Goal: Task Accomplishment & Management: Manage account settings

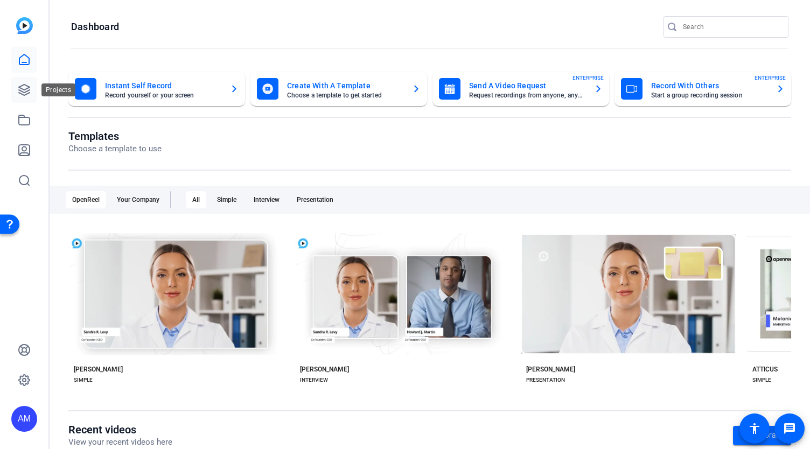
click at [23, 89] on icon at bounding box center [24, 89] width 13 height 13
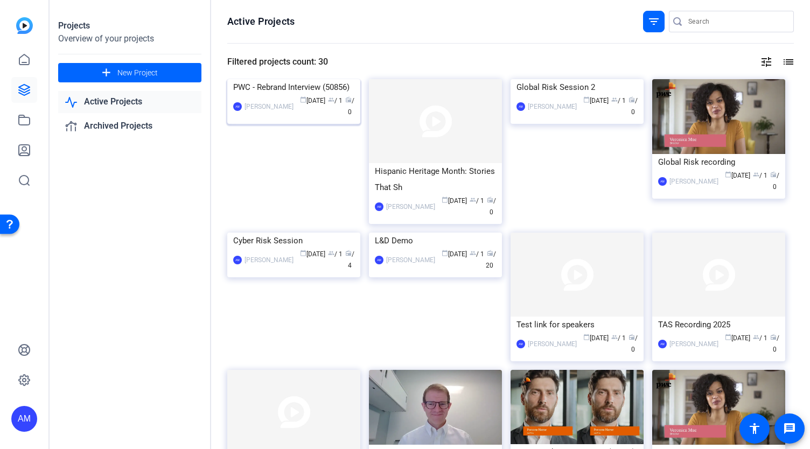
click at [299, 79] on img at bounding box center [293, 79] width 133 height 0
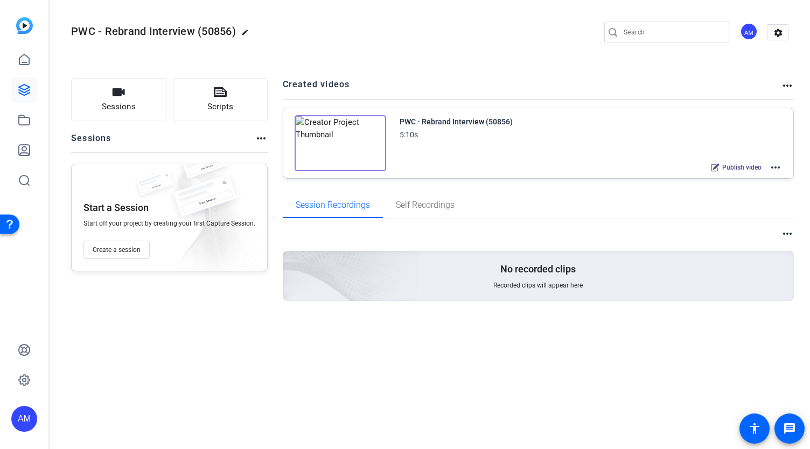
click at [341, 129] on img at bounding box center [340, 143] width 92 height 56
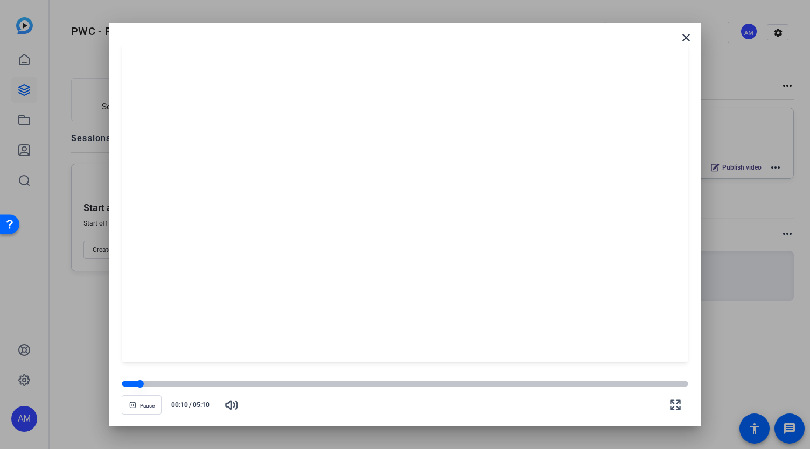
click at [142, 387] on div at bounding box center [405, 384] width 566 height 8
click at [143, 387] on div at bounding box center [143, 384] width 8 height 8
click at [157, 385] on div at bounding box center [405, 383] width 566 height 5
click at [687, 37] on mat-icon "close" at bounding box center [685, 37] width 13 height 13
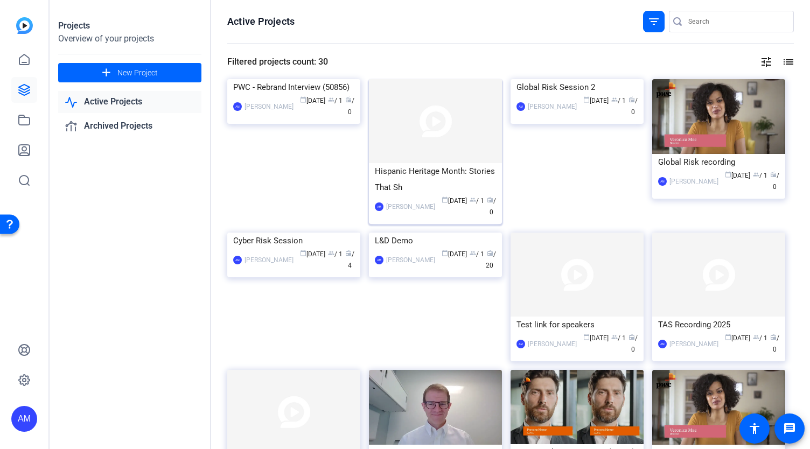
click at [462, 139] on img at bounding box center [435, 121] width 133 height 84
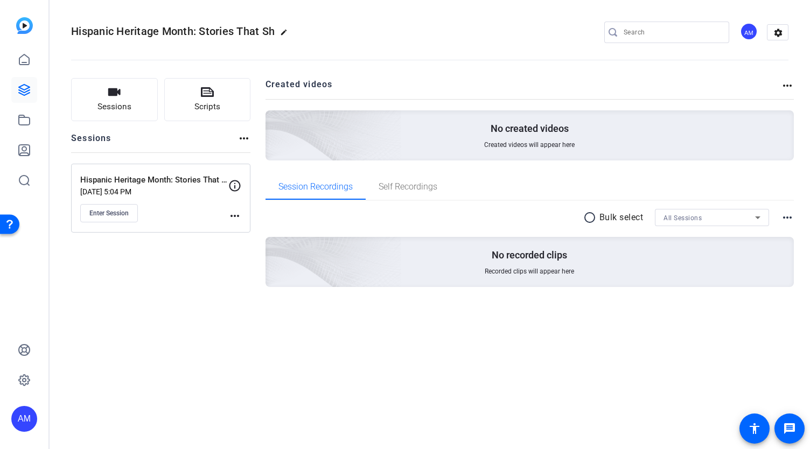
click at [284, 29] on mat-icon "edit" at bounding box center [286, 35] width 13 height 13
click at [179, 30] on span "clear" at bounding box center [184, 32] width 13 height 13
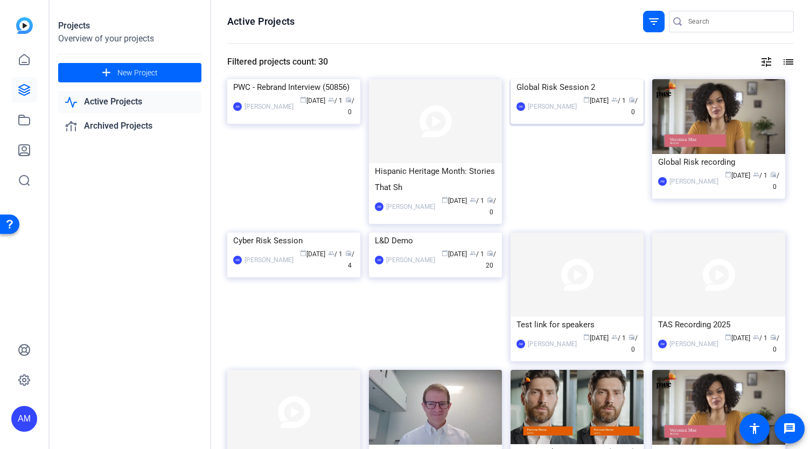
click at [599, 79] on img at bounding box center [576, 79] width 133 height 0
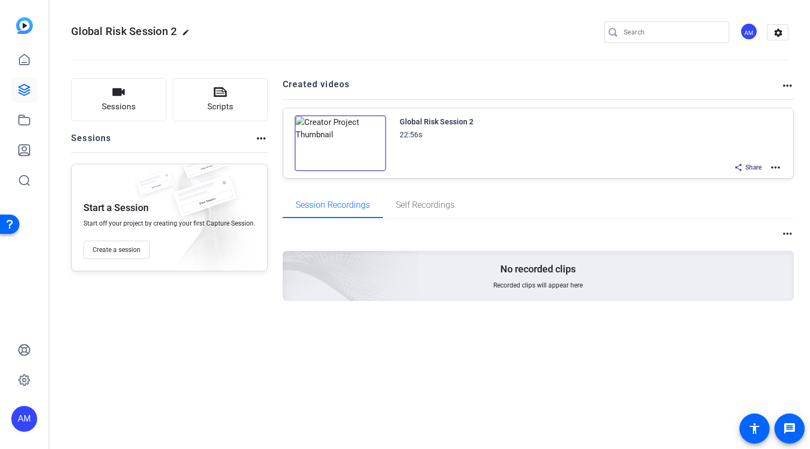
click at [785, 235] on mat-icon "more_horiz" at bounding box center [787, 233] width 13 height 13
click at [560, 219] on div at bounding box center [405, 224] width 810 height 449
click at [23, 60] on icon at bounding box center [24, 59] width 13 height 13
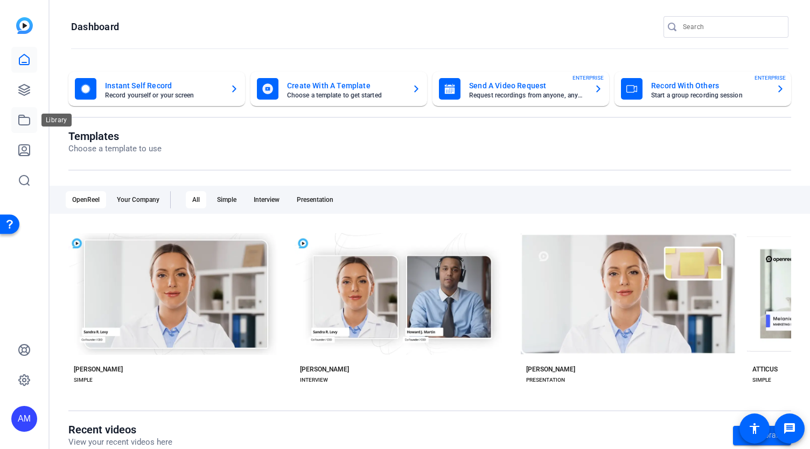
click at [25, 124] on icon at bounding box center [24, 120] width 11 height 10
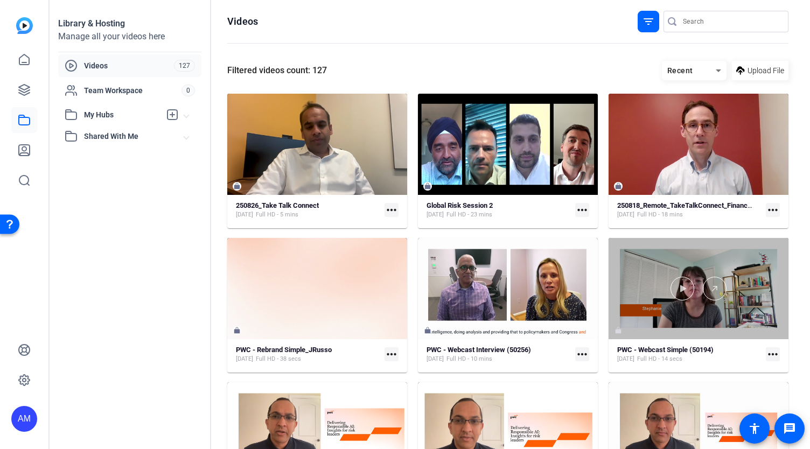
click at [735, 281] on div at bounding box center [698, 289] width 180 height 24
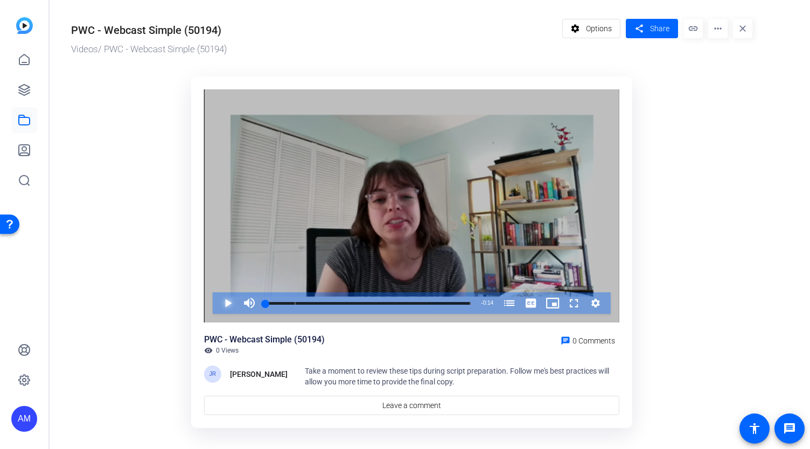
click at [217, 304] on span "Video Player" at bounding box center [217, 303] width 0 height 22
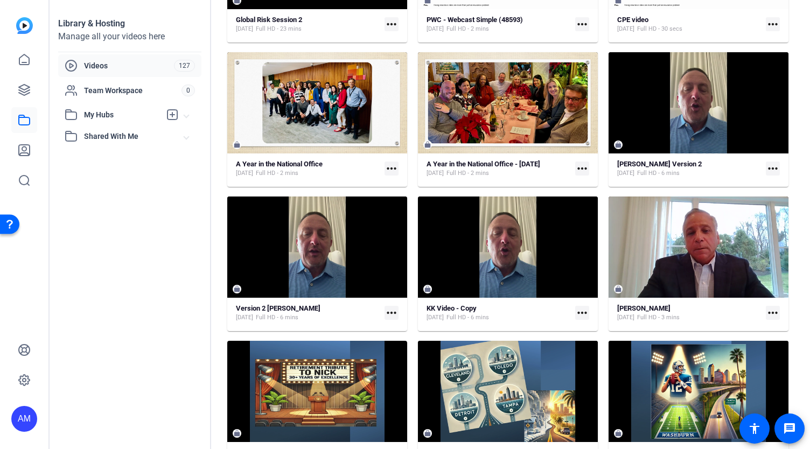
scroll to position [184, 0]
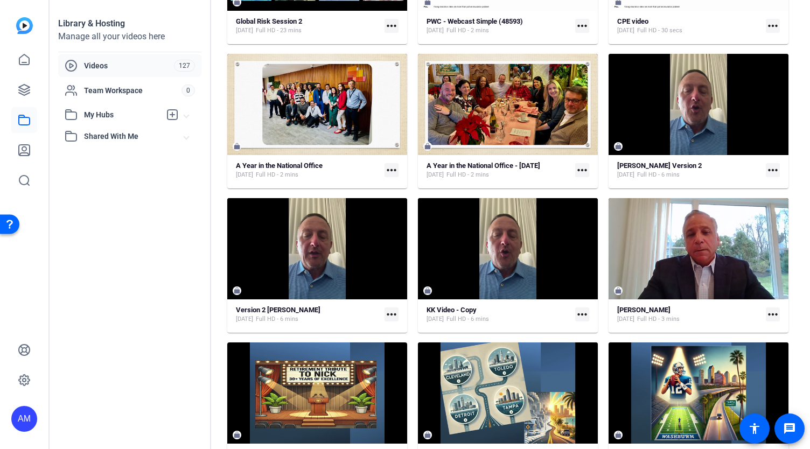
click at [388, 318] on mat-icon "more_horiz" at bounding box center [391, 314] width 14 height 14
click at [392, 314] on div at bounding box center [405, 224] width 810 height 449
click at [392, 314] on mat-icon "more_horiz" at bounding box center [391, 314] width 14 height 14
click at [769, 24] on div at bounding box center [405, 224] width 810 height 449
click at [765, 23] on mat-icon "more_horiz" at bounding box center [772, 26] width 14 height 14
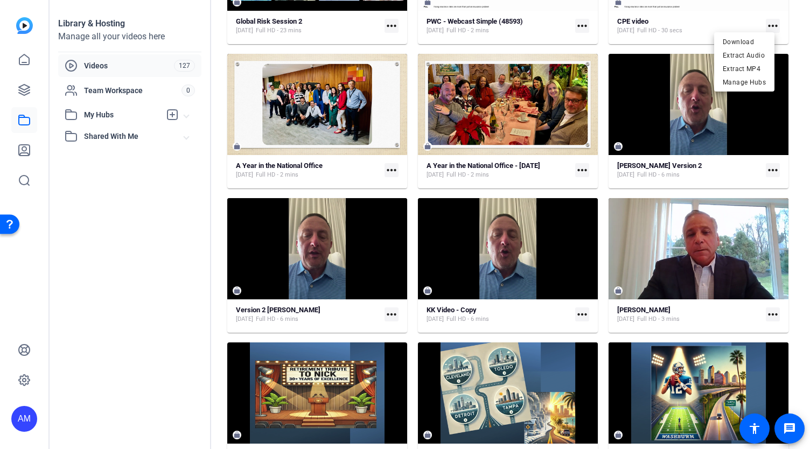
click at [798, 45] on div at bounding box center [405, 224] width 810 height 449
drag, startPoint x: 804, startPoint y: 89, endPoint x: 800, endPoint y: 71, distance: 18.7
click at [800, 71] on div "Library & Hosting Manage all your videos here Videos 127 Team Workspace 0 My Hu…" at bounding box center [430, 224] width 760 height 449
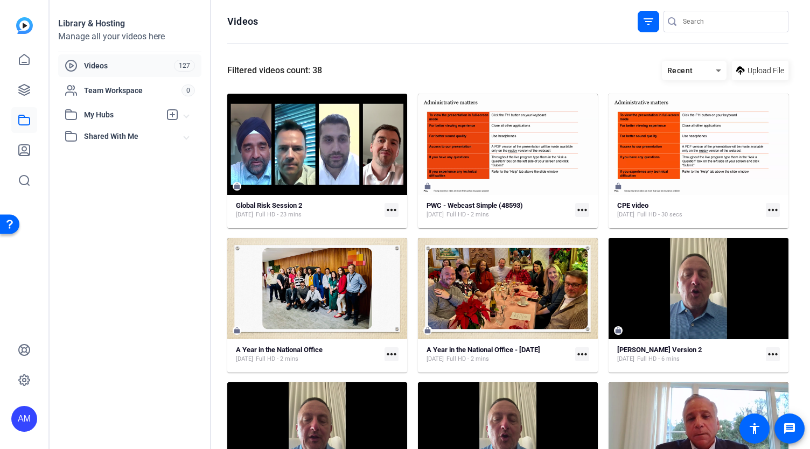
click at [164, 65] on span "Videos" at bounding box center [129, 65] width 90 height 11
click at [138, 115] on span "My Hubs" at bounding box center [122, 114] width 76 height 11
click at [111, 65] on span "Videos" at bounding box center [129, 65] width 90 height 11
click at [767, 350] on mat-icon "more_horiz" at bounding box center [772, 354] width 14 height 14
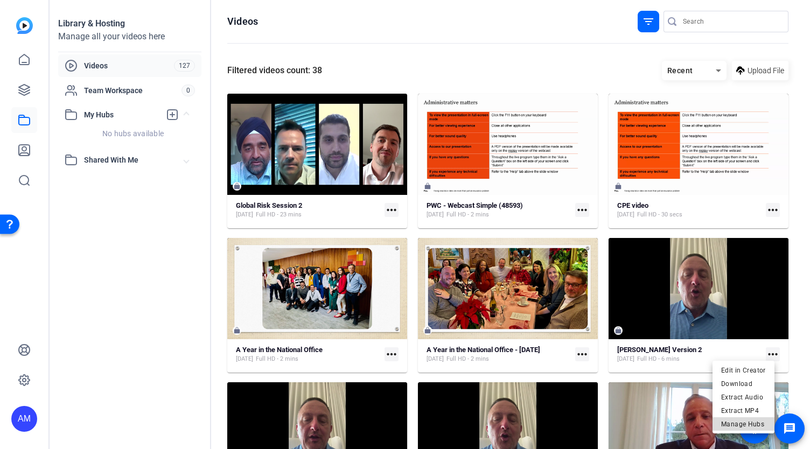
click at [749, 424] on span "Manage Hubs" at bounding box center [743, 423] width 45 height 13
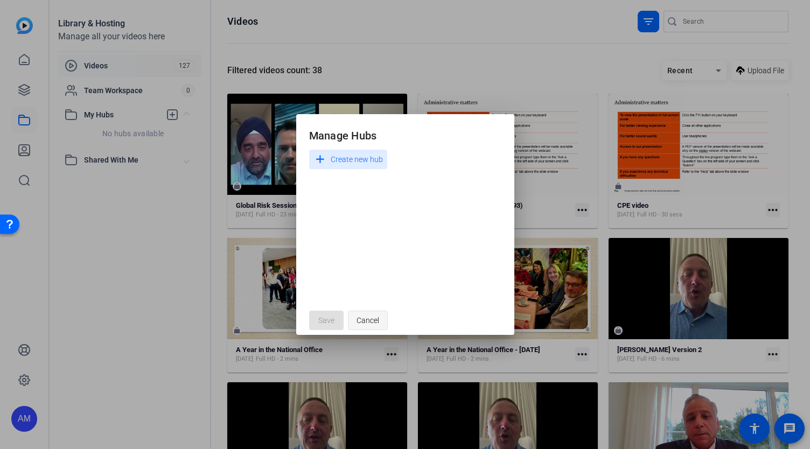
click at [354, 317] on span "button" at bounding box center [367, 320] width 39 height 26
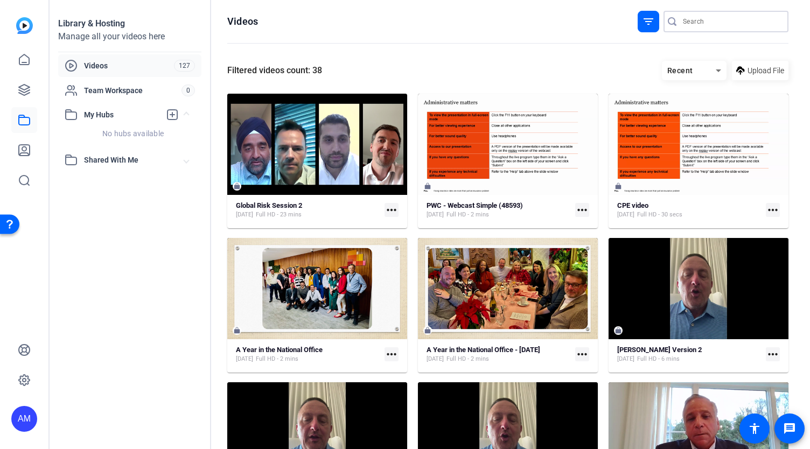
click at [695, 22] on input "Search" at bounding box center [731, 21] width 97 height 13
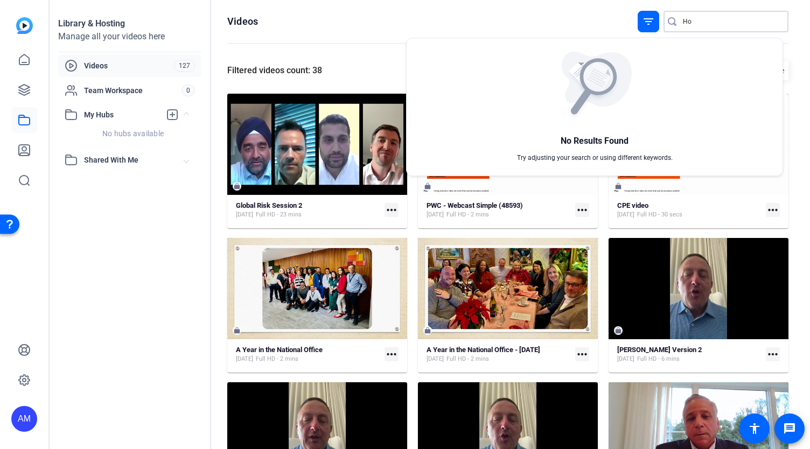
type input "H"
click at [22, 378] on div at bounding box center [405, 224] width 810 height 449
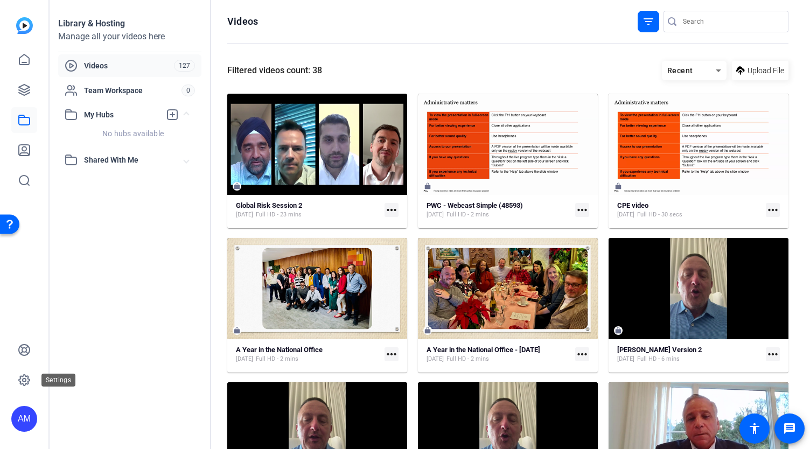
click at [22, 378] on icon at bounding box center [24, 380] width 13 height 13
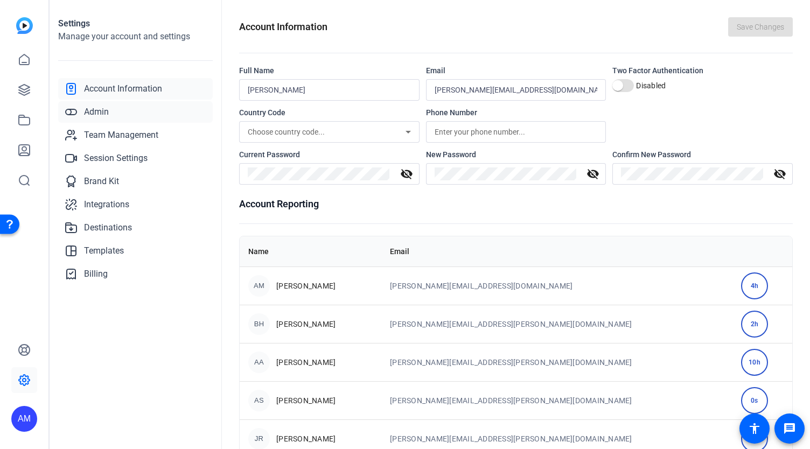
click at [101, 111] on span "Admin" at bounding box center [96, 112] width 25 height 13
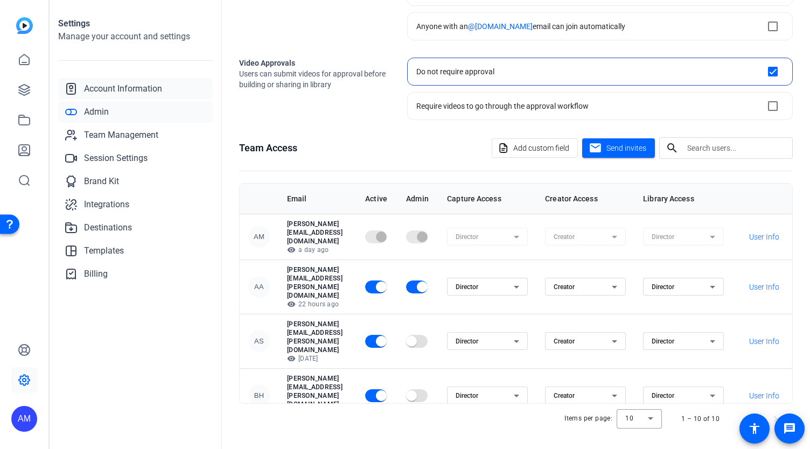
click at [118, 86] on span "Account Information" at bounding box center [123, 88] width 78 height 13
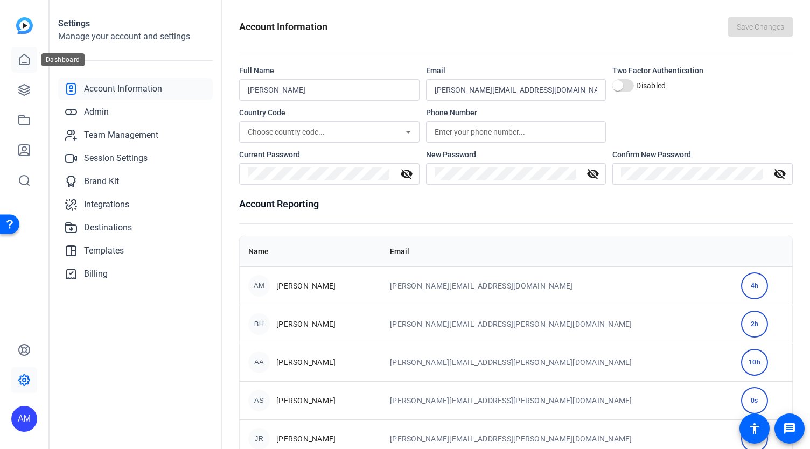
click at [23, 58] on icon at bounding box center [24, 59] width 13 height 13
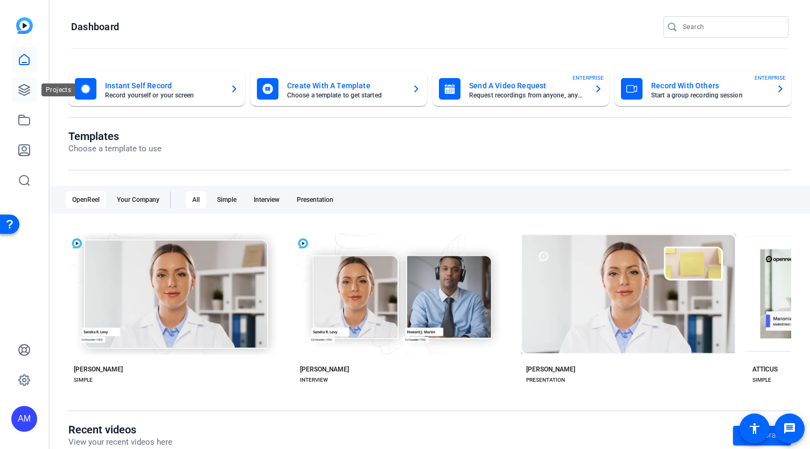
click at [23, 87] on icon at bounding box center [24, 89] width 13 height 13
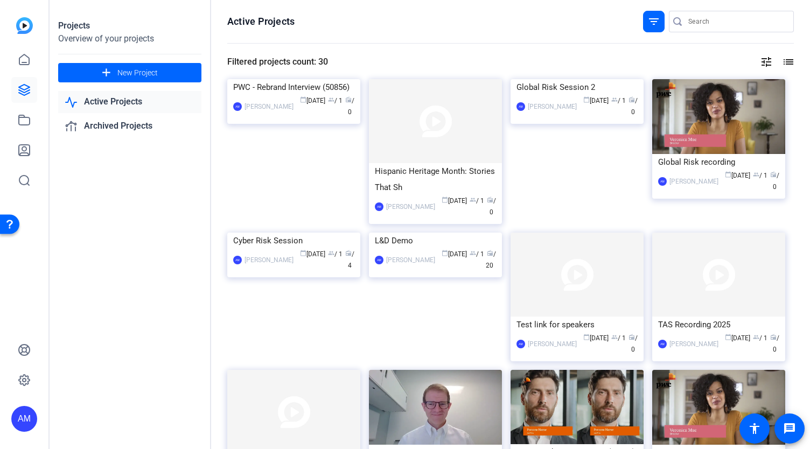
click at [781, 60] on mat-icon "list" at bounding box center [787, 61] width 13 height 13
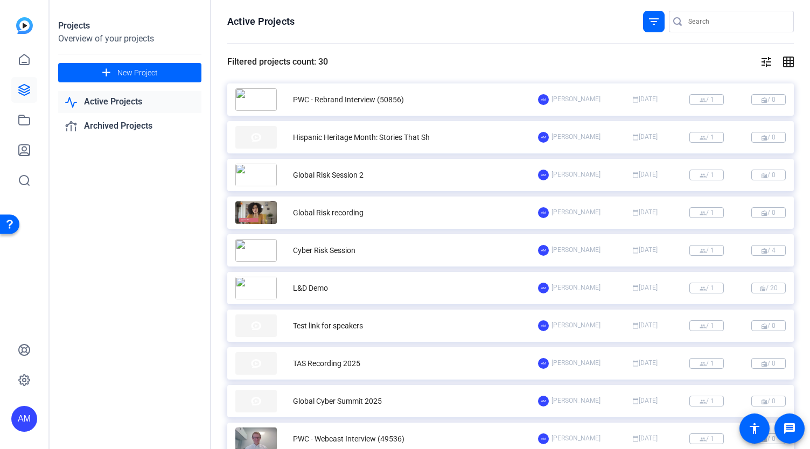
click at [351, 97] on div "PWC - Rebrand Interview (50856)" at bounding box center [348, 99] width 111 height 11
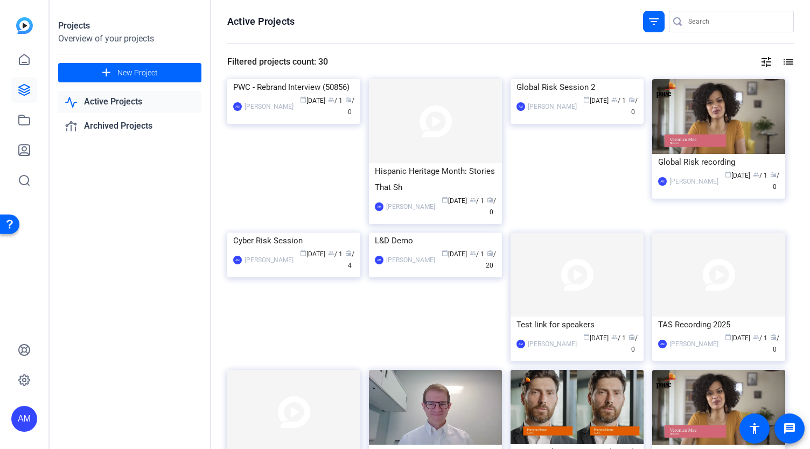
click at [782, 58] on mat-icon "list" at bounding box center [787, 61] width 13 height 13
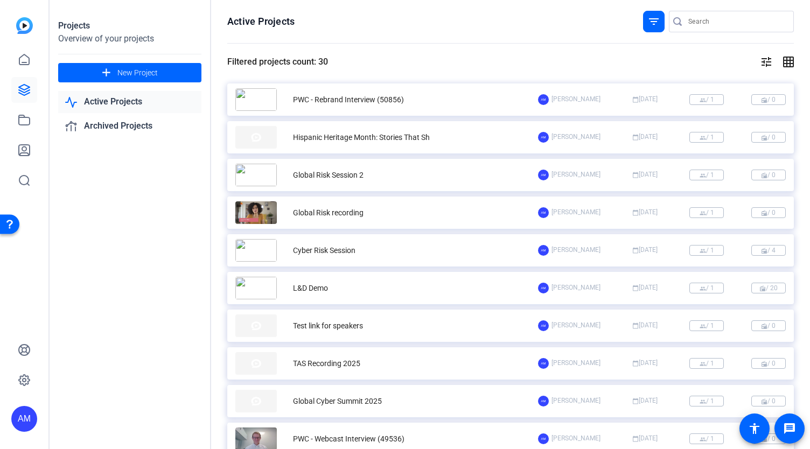
click at [761, 62] on mat-icon "tune" at bounding box center [766, 61] width 13 height 13
click at [761, 62] on div at bounding box center [405, 224] width 810 height 449
click at [781, 61] on mat-icon "grid_on" at bounding box center [787, 61] width 13 height 13
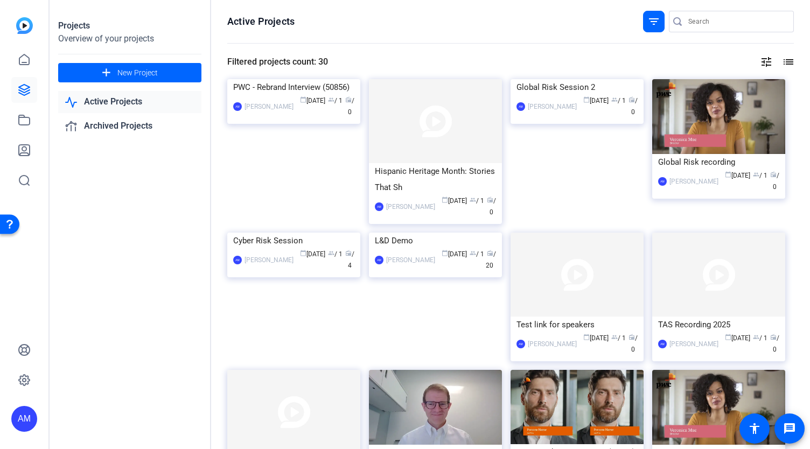
click at [781, 61] on mat-icon "list" at bounding box center [787, 61] width 13 height 13
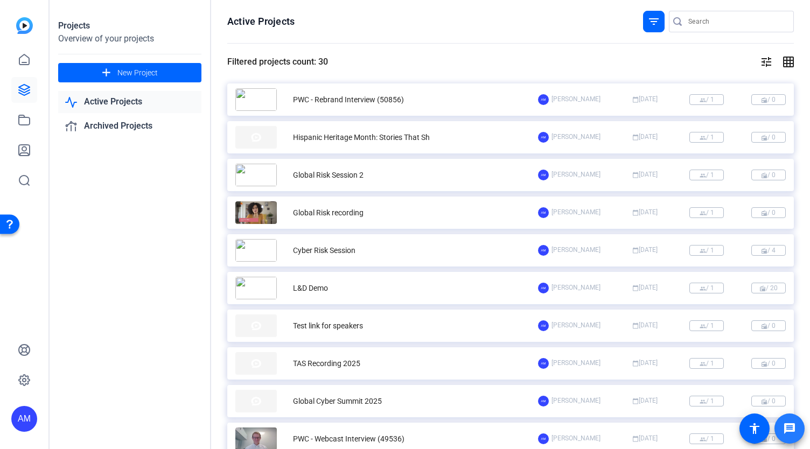
click at [796, 430] on span at bounding box center [789, 429] width 26 height 26
click at [757, 430] on mat-icon "accessibility" at bounding box center [754, 428] width 13 height 13
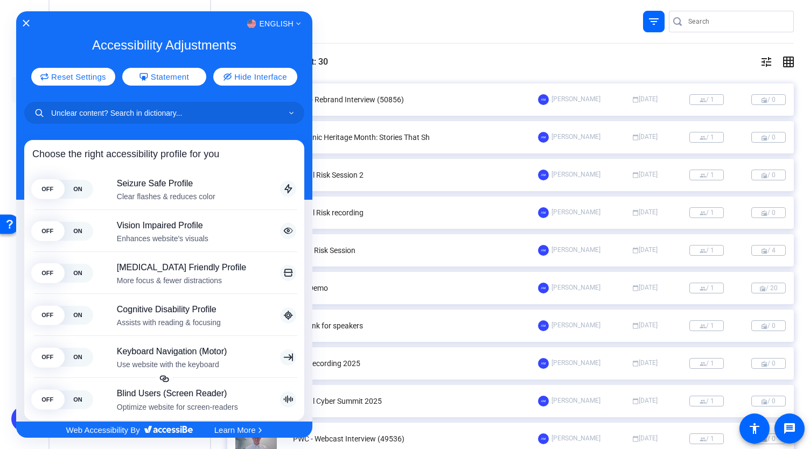
click at [409, 27] on div at bounding box center [405, 224] width 810 height 449
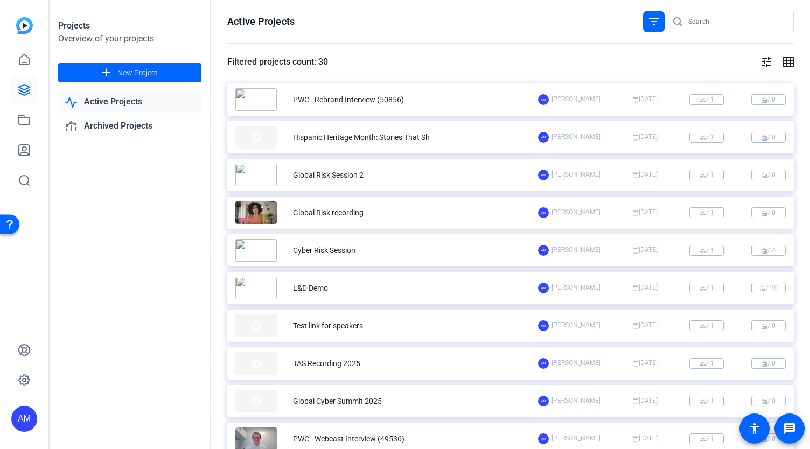
click at [10, 226] on div "Open Resource Center" at bounding box center [9, 224] width 9 height 9
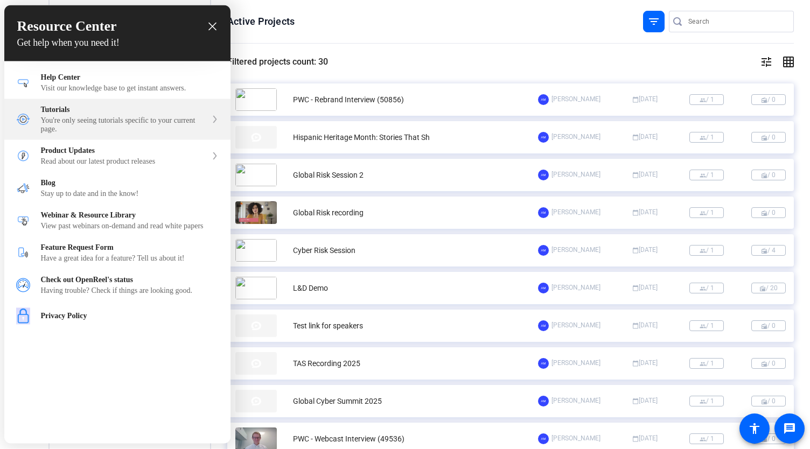
click at [127, 128] on div "You're only seeing tutorials specific to your current page." at bounding box center [124, 124] width 166 height 17
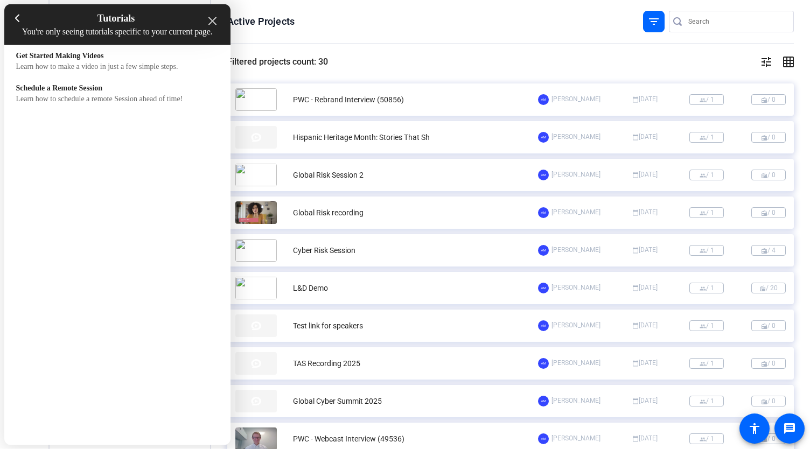
click at [143, 156] on div "Get Started Making Videos Learn how to make a video in just a few simple steps.…" at bounding box center [117, 239] width 226 height 388
click at [207, 23] on div "close resource center" at bounding box center [212, 21] width 10 height 10
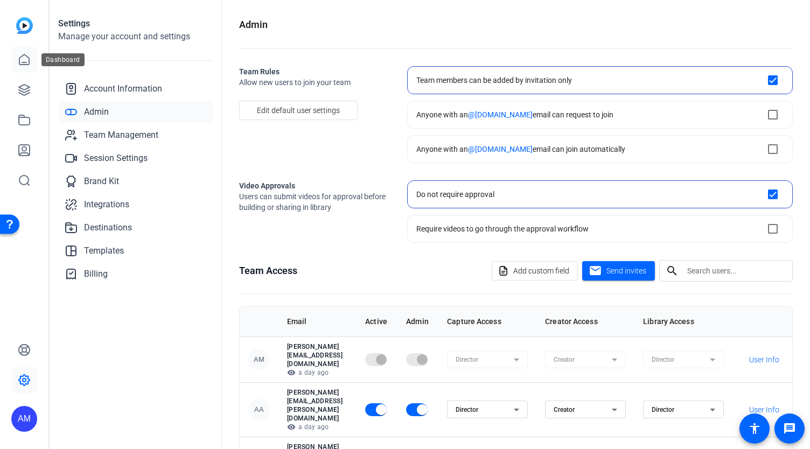
click at [21, 61] on icon at bounding box center [24, 59] width 13 height 13
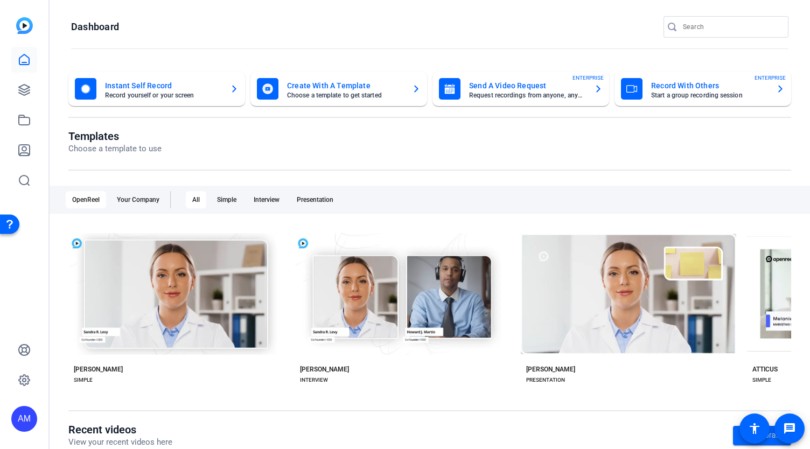
click at [6, 226] on div "Open Resource Center" at bounding box center [9, 224] width 9 height 9
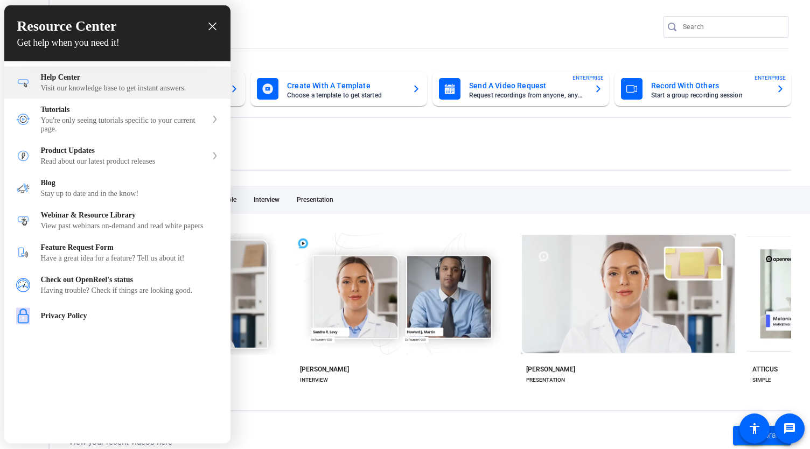
click at [129, 86] on div "Visit our knowledge base to get instant answers." at bounding box center [130, 88] width 178 height 9
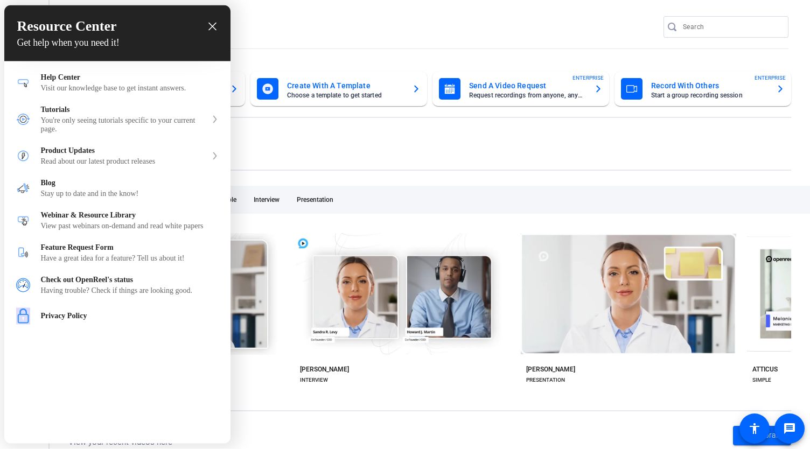
click at [329, 149] on div at bounding box center [405, 224] width 810 height 449
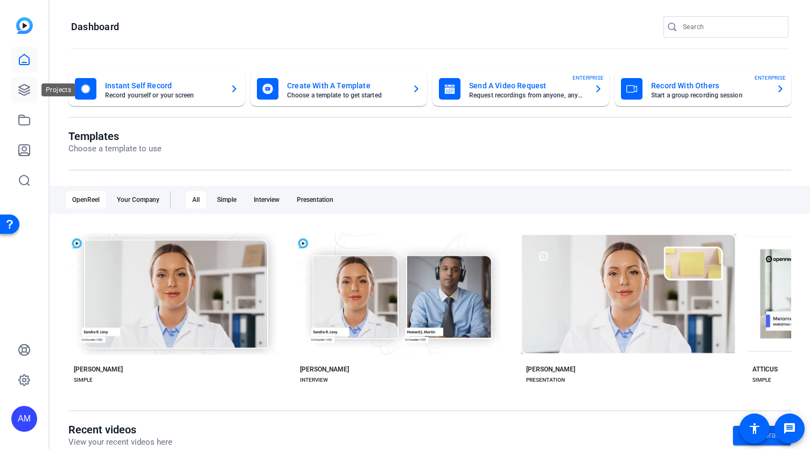
click at [24, 83] on link at bounding box center [24, 90] width 26 height 26
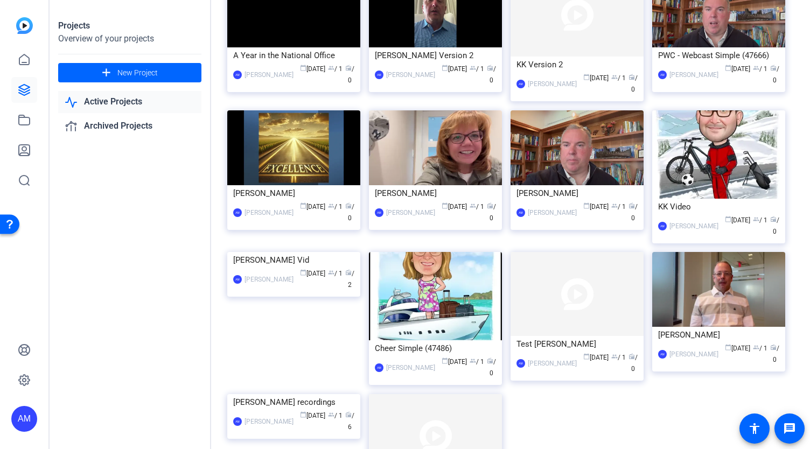
scroll to position [669, 0]
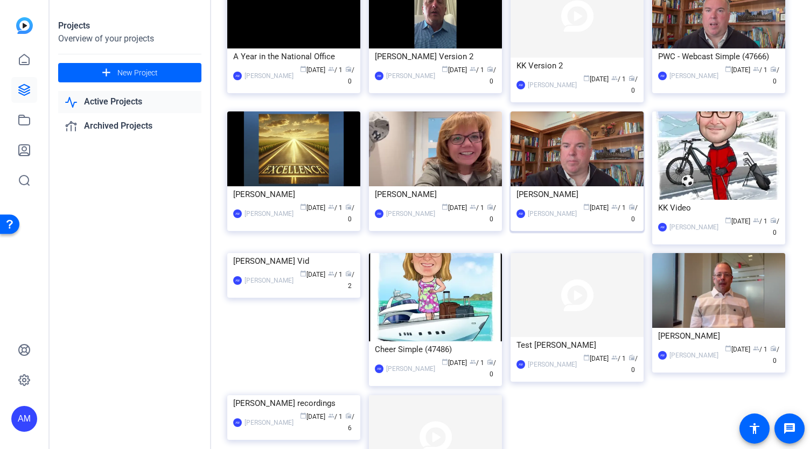
click at [581, 177] on img at bounding box center [576, 148] width 133 height 75
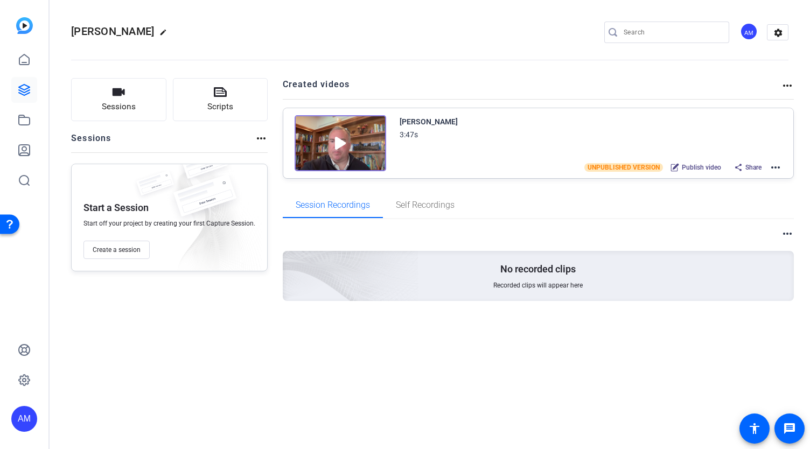
click at [774, 168] on mat-icon "more_horiz" at bounding box center [775, 167] width 13 height 13
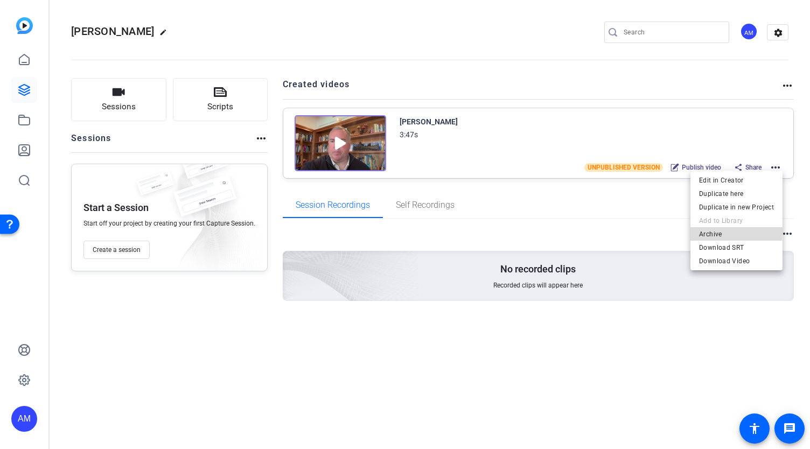
click at [712, 230] on span "Archive" at bounding box center [736, 233] width 75 height 13
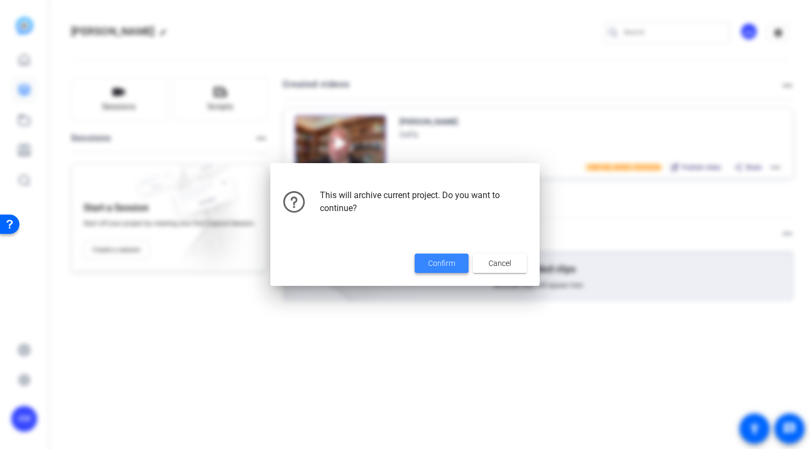
click at [444, 266] on span "Confirm" at bounding box center [441, 263] width 27 height 11
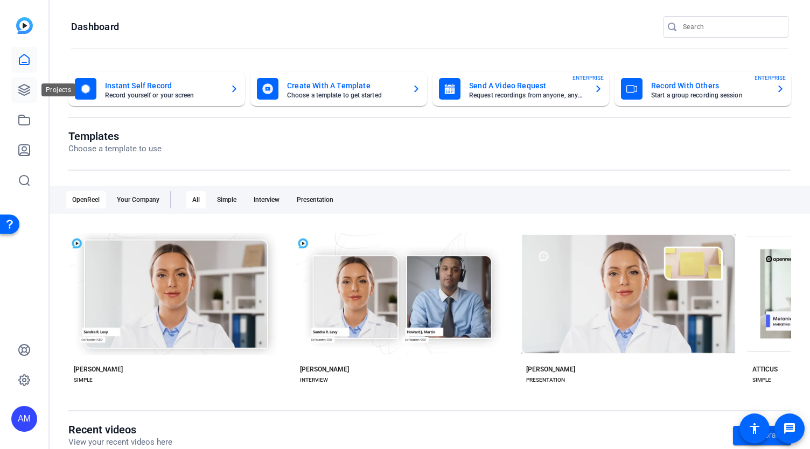
click at [24, 87] on icon at bounding box center [24, 89] width 13 height 13
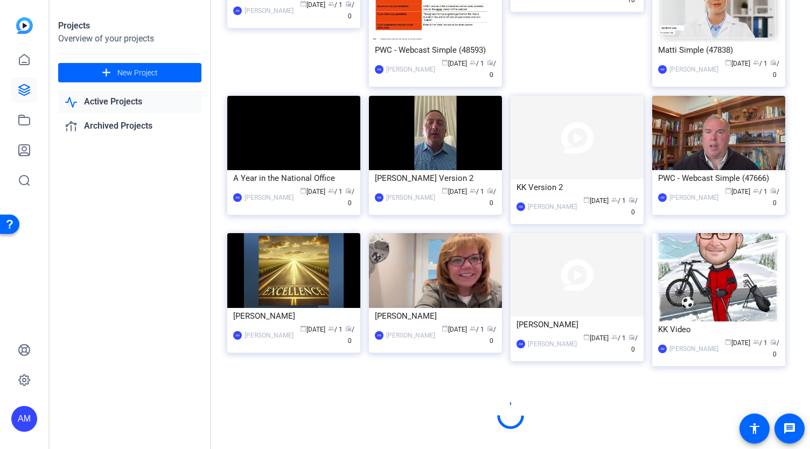
scroll to position [547, 0]
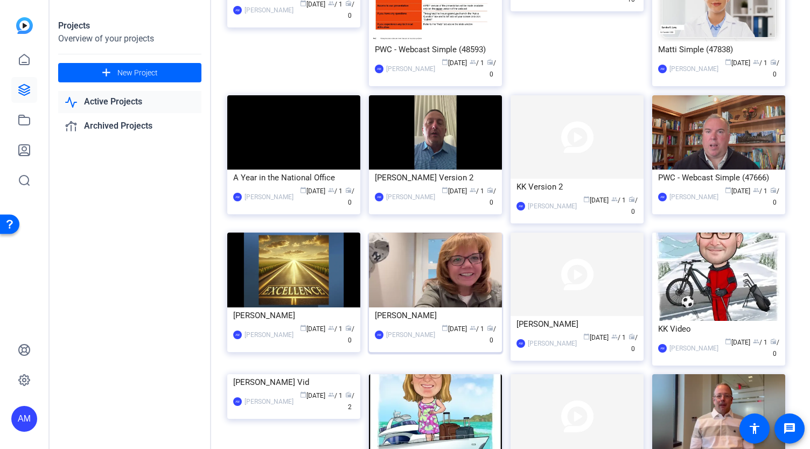
drag, startPoint x: 455, startPoint y: 304, endPoint x: 439, endPoint y: 288, distance: 22.1
click at [439, 288] on img at bounding box center [435, 270] width 133 height 75
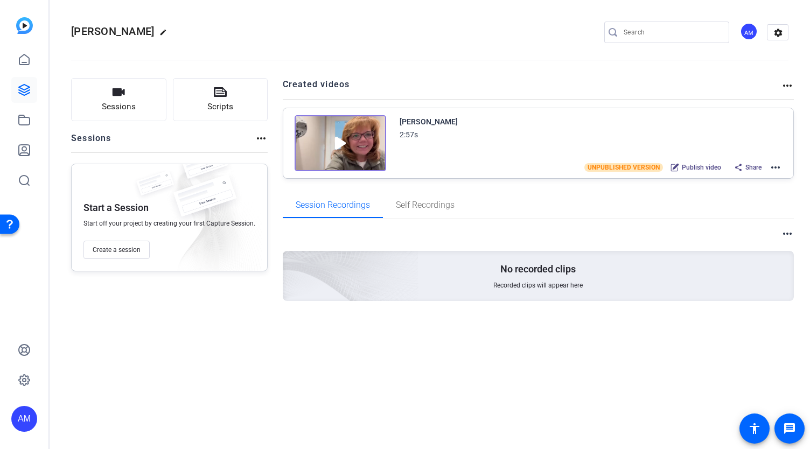
click at [774, 164] on mat-icon "more_horiz" at bounding box center [775, 167] width 13 height 13
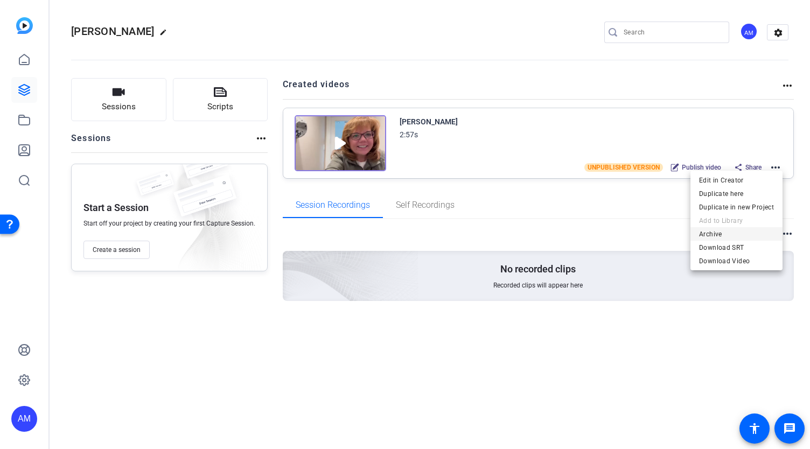
click at [728, 233] on span "Archive" at bounding box center [736, 233] width 75 height 13
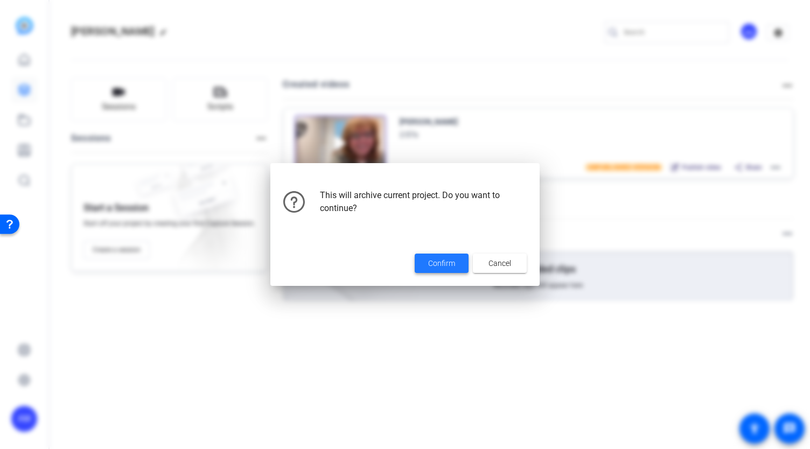
click at [434, 271] on span at bounding box center [441, 263] width 54 height 26
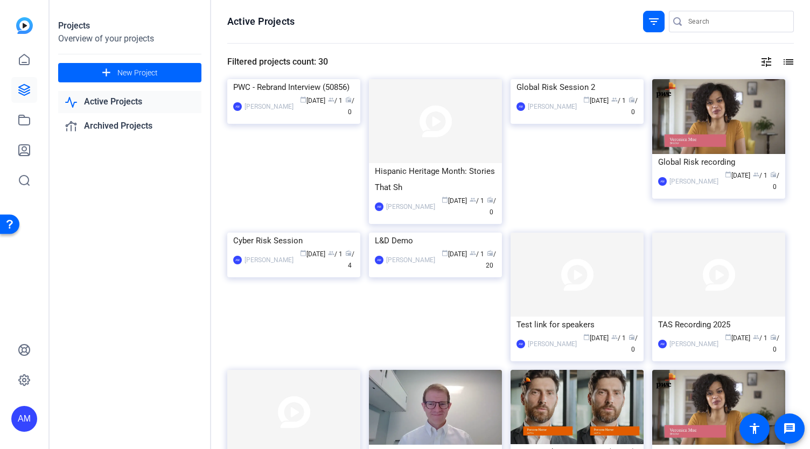
click at [805, 182] on div "Active Projects filter_list Filtered projects count: 30 tune list PWC - Rebrand…" at bounding box center [510, 224] width 599 height 449
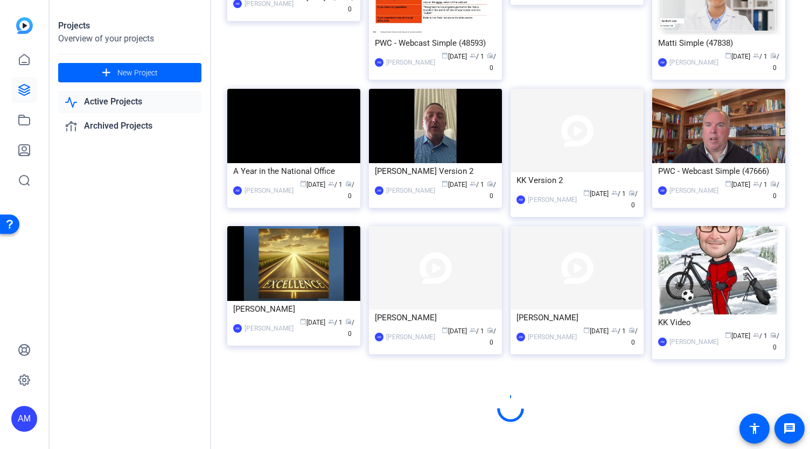
scroll to position [560, 0]
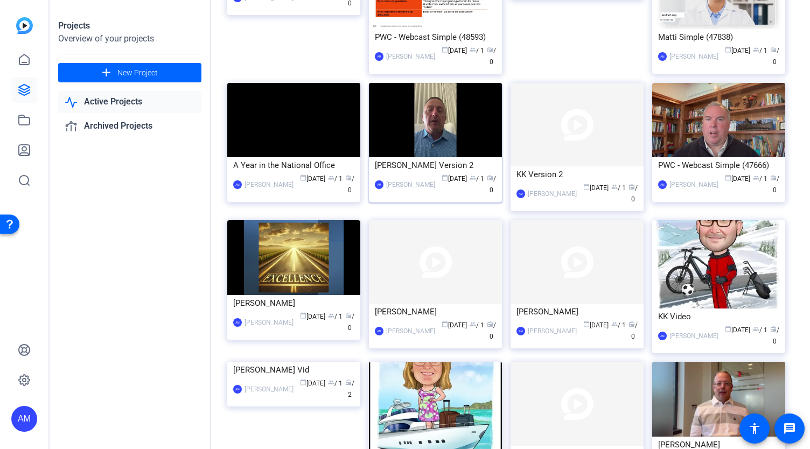
click at [474, 158] on img at bounding box center [435, 120] width 133 height 75
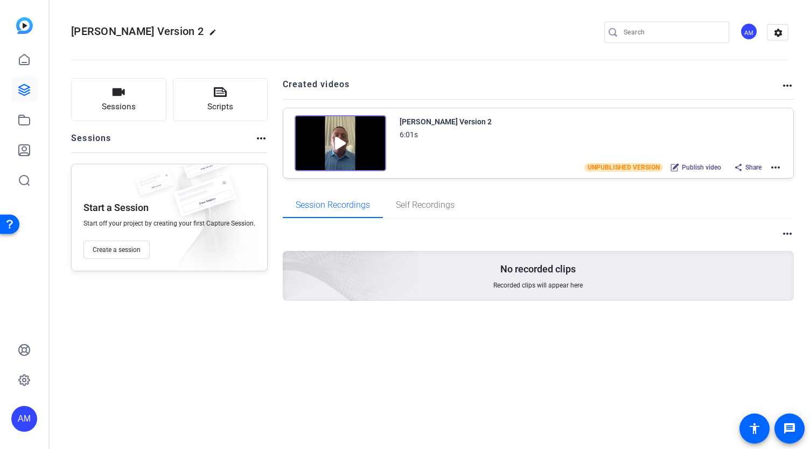
click at [775, 166] on mat-icon "more_horiz" at bounding box center [775, 167] width 13 height 13
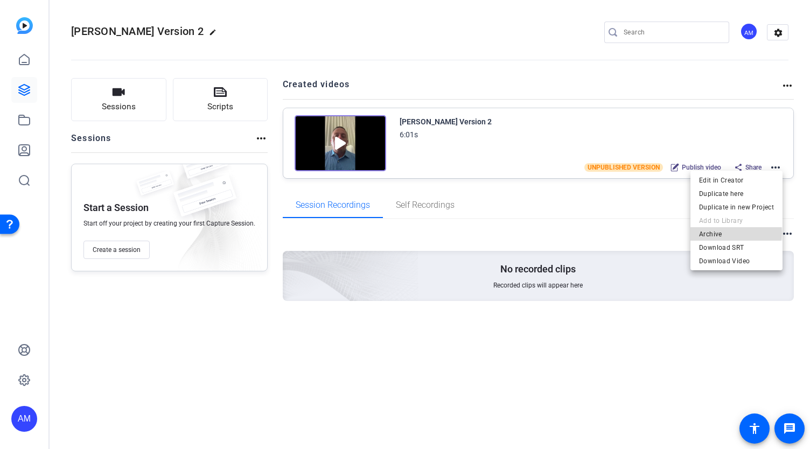
click at [728, 233] on span "Archive" at bounding box center [736, 233] width 75 height 13
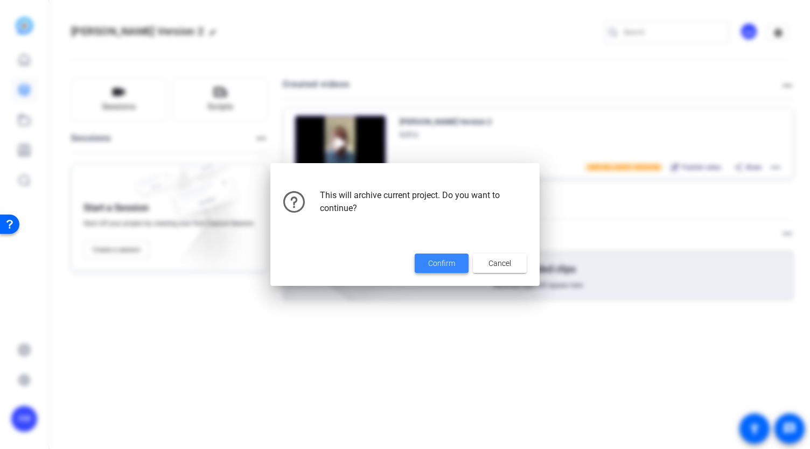
click at [448, 260] on span "Confirm" at bounding box center [441, 263] width 27 height 11
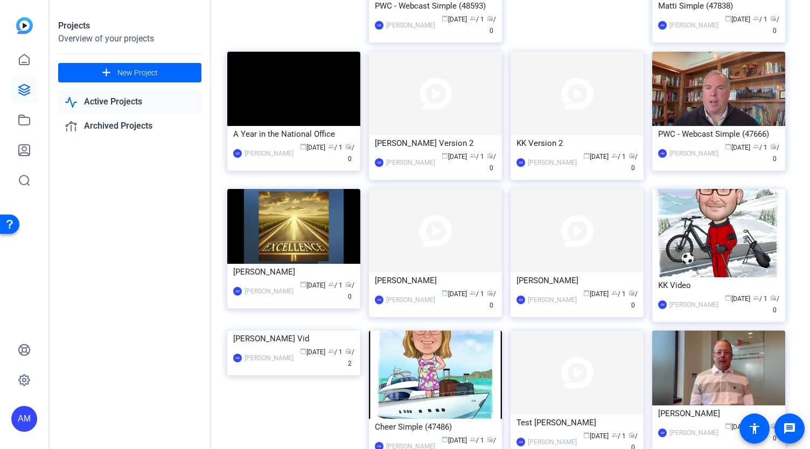
scroll to position [700, 0]
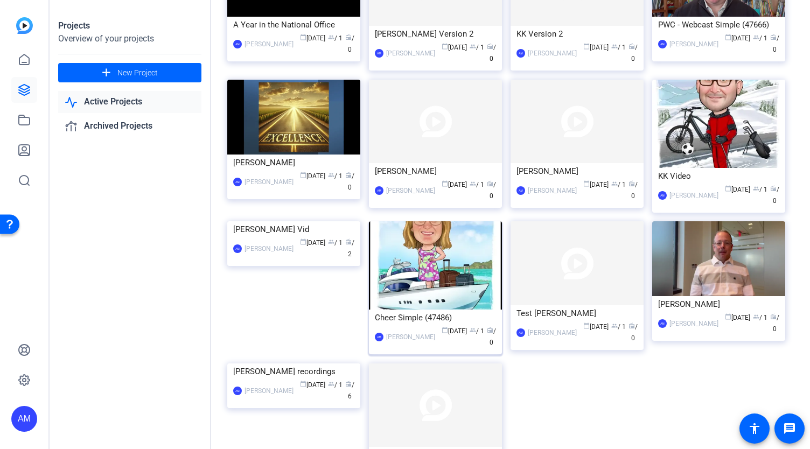
click at [454, 320] on div "Cheer Simple (47486)" at bounding box center [435, 318] width 121 height 16
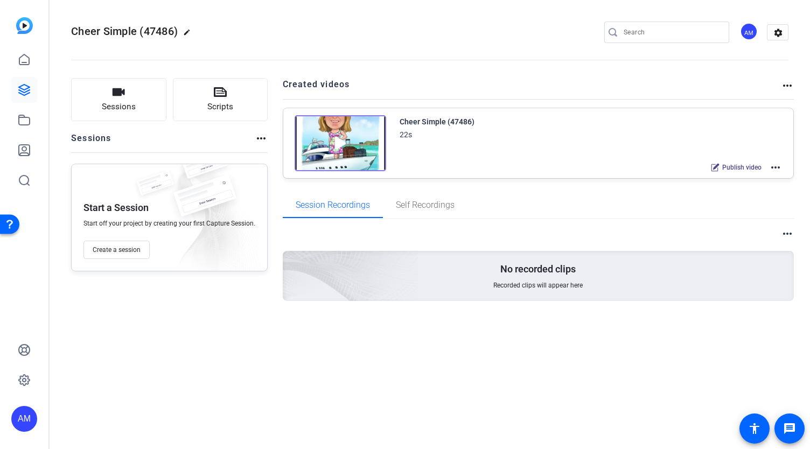
click at [775, 164] on mat-icon "more_horiz" at bounding box center [775, 167] width 13 height 13
click at [728, 217] on span "Archive" at bounding box center [736, 220] width 75 height 13
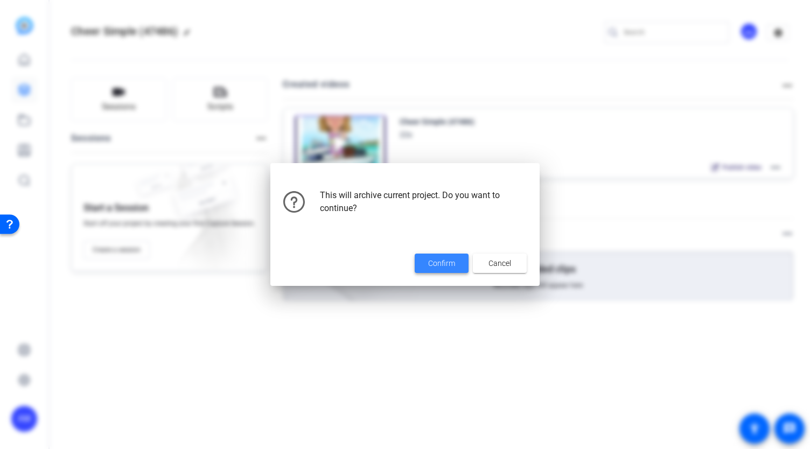
click at [449, 260] on span "Confirm" at bounding box center [441, 263] width 27 height 11
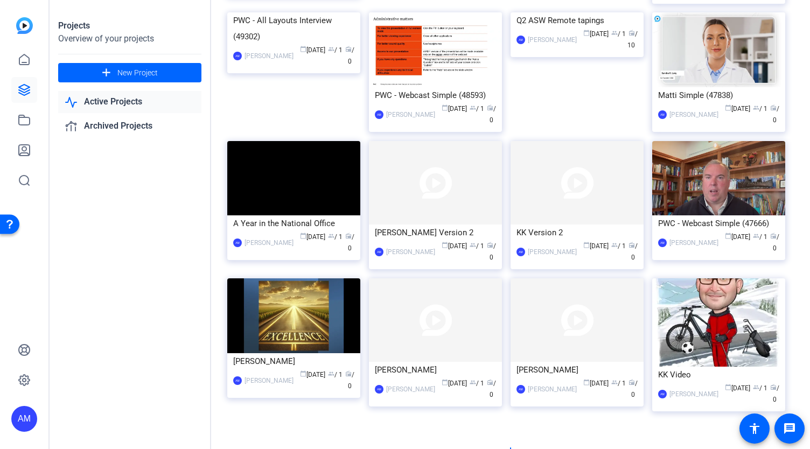
scroll to position [512, 0]
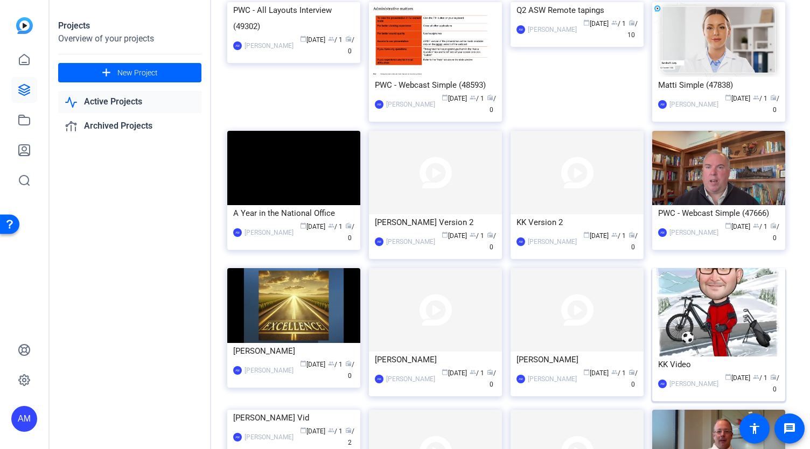
click at [742, 329] on img at bounding box center [718, 312] width 133 height 88
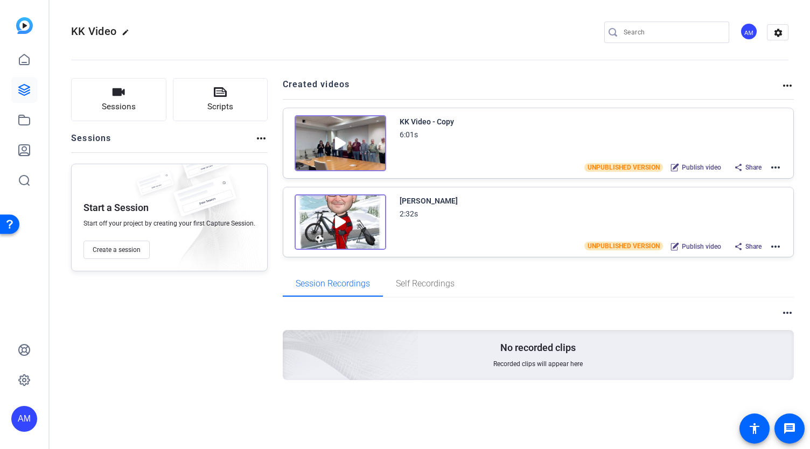
click at [774, 242] on mat-icon "more_horiz" at bounding box center [775, 246] width 13 height 13
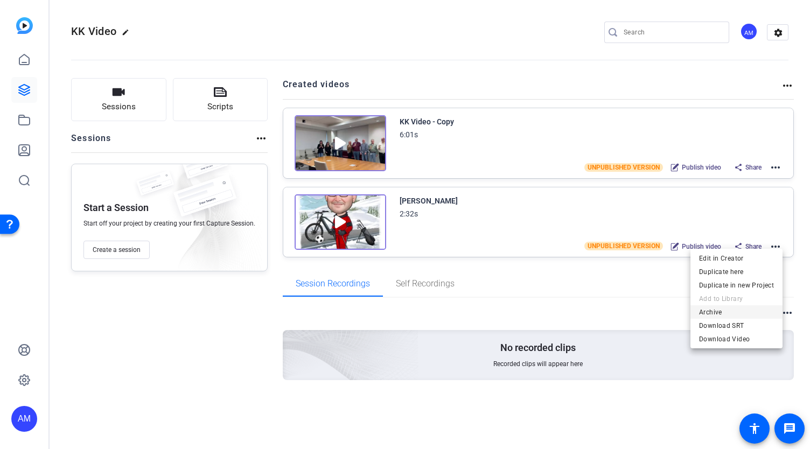
click at [719, 313] on span "Archive" at bounding box center [736, 311] width 75 height 13
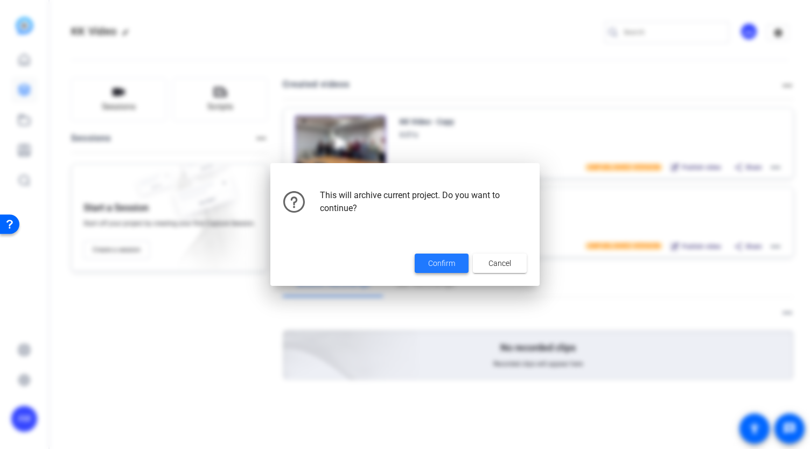
click at [447, 266] on span "Confirm" at bounding box center [441, 263] width 27 height 11
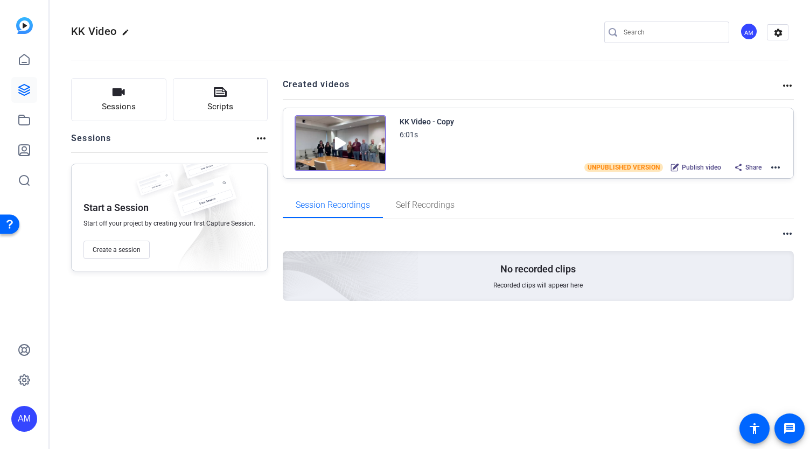
click at [777, 166] on mat-icon "more_horiz" at bounding box center [775, 167] width 13 height 13
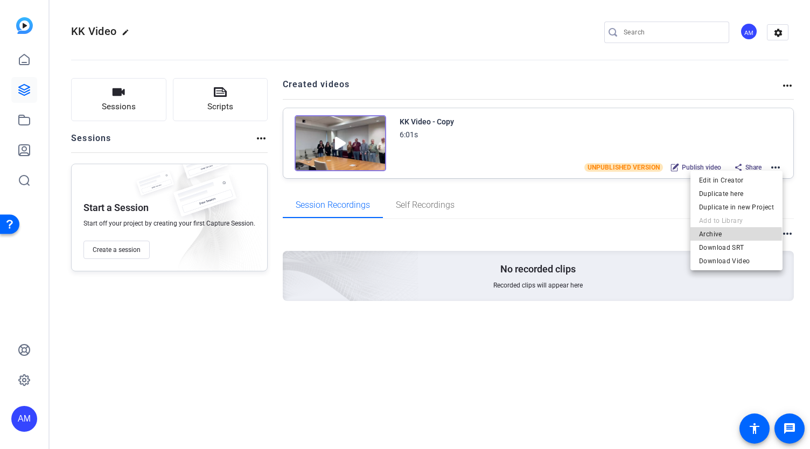
click at [722, 235] on span "Archive" at bounding box center [736, 233] width 75 height 13
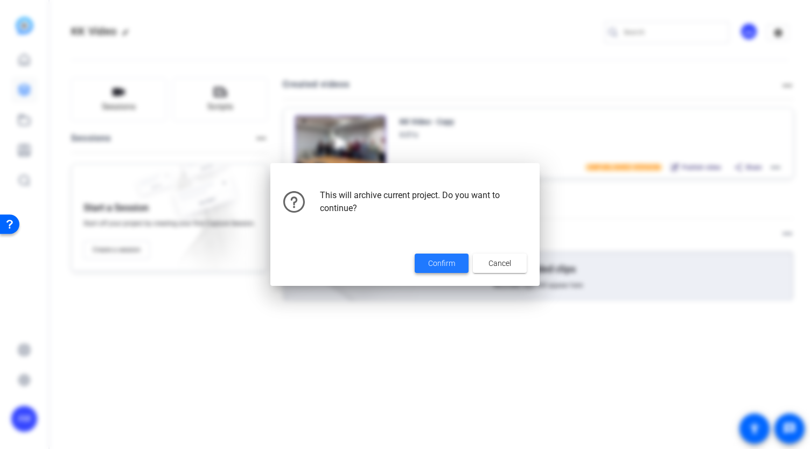
click at [439, 261] on span "Confirm" at bounding box center [441, 263] width 27 height 11
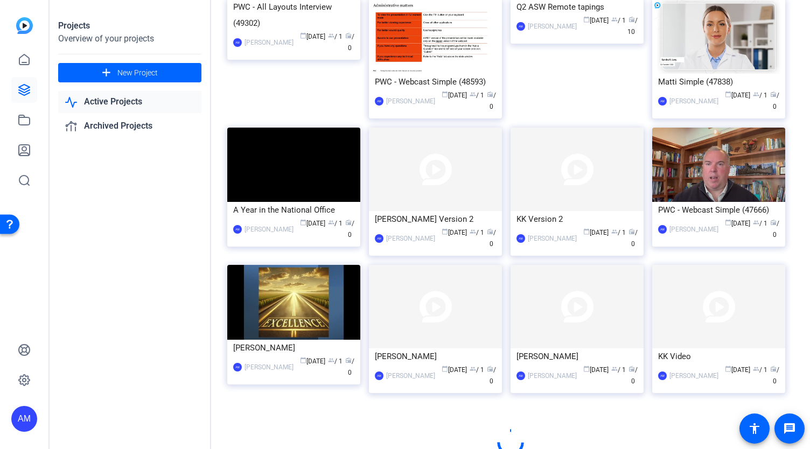
scroll to position [516, 0]
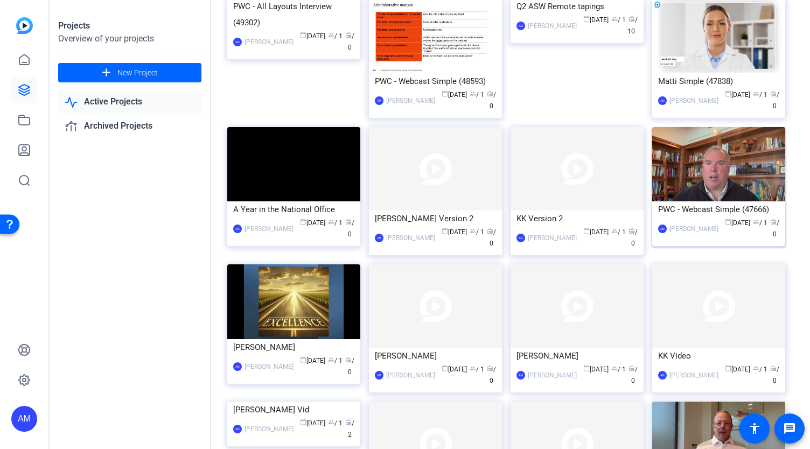
click at [762, 196] on img at bounding box center [718, 164] width 133 height 75
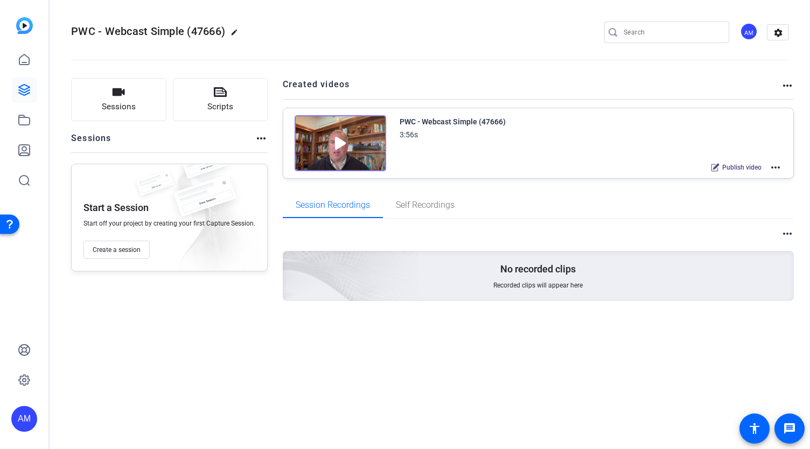
click at [777, 164] on mat-icon "more_horiz" at bounding box center [775, 167] width 13 height 13
click at [728, 219] on span "Archive" at bounding box center [736, 220] width 75 height 13
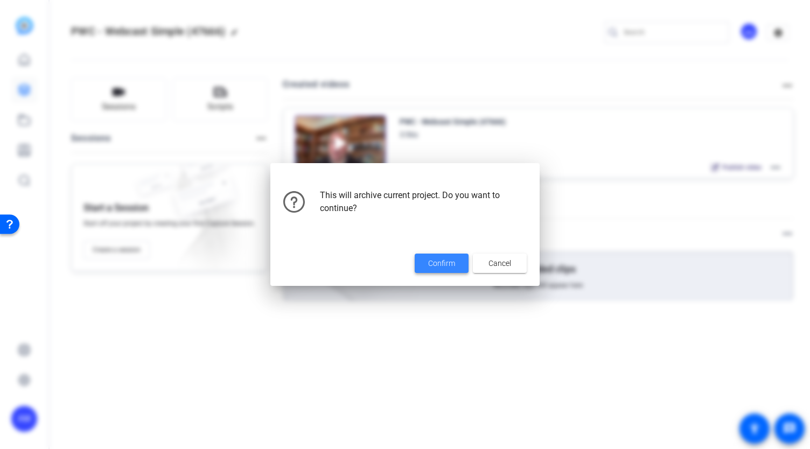
click at [435, 262] on span "Confirm" at bounding box center [441, 263] width 27 height 11
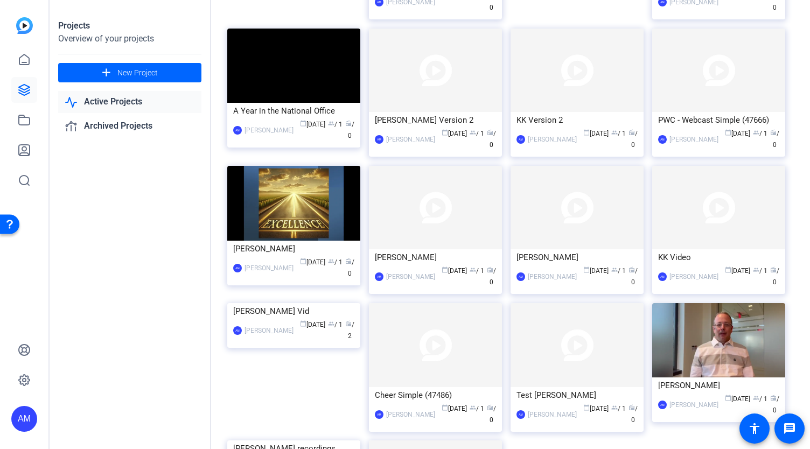
scroll to position [660, 0]
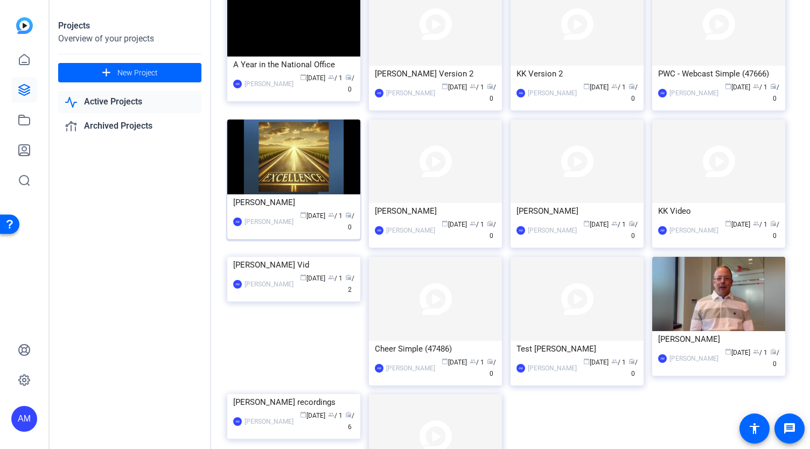
click at [340, 190] on img at bounding box center [293, 157] width 133 height 75
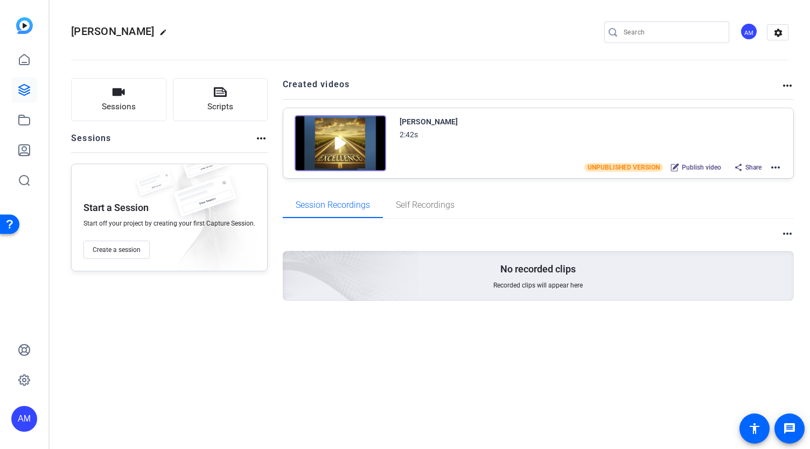
click at [775, 166] on mat-icon "more_horiz" at bounding box center [775, 167] width 13 height 13
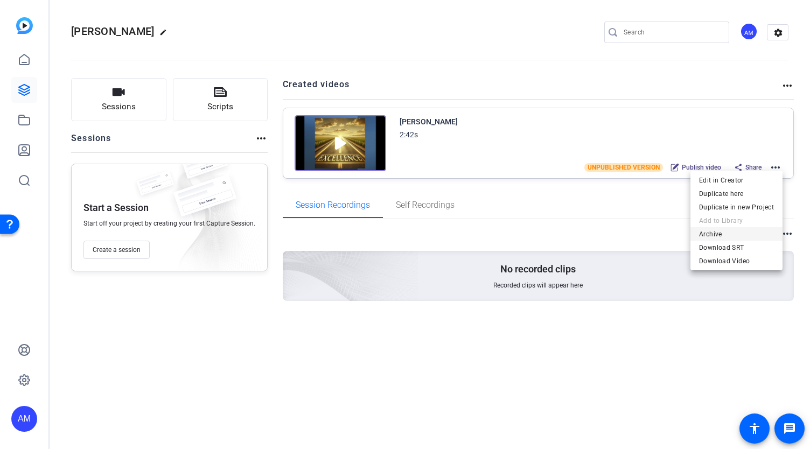
click at [722, 234] on span "Archive" at bounding box center [736, 233] width 75 height 13
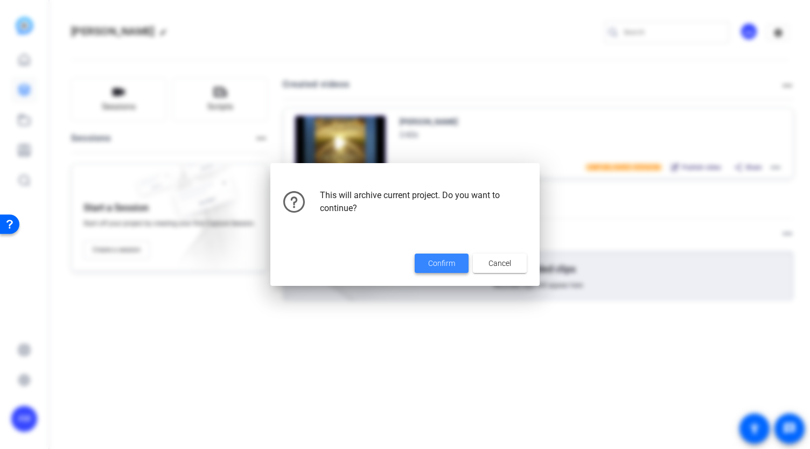
click at [443, 270] on span at bounding box center [441, 263] width 54 height 26
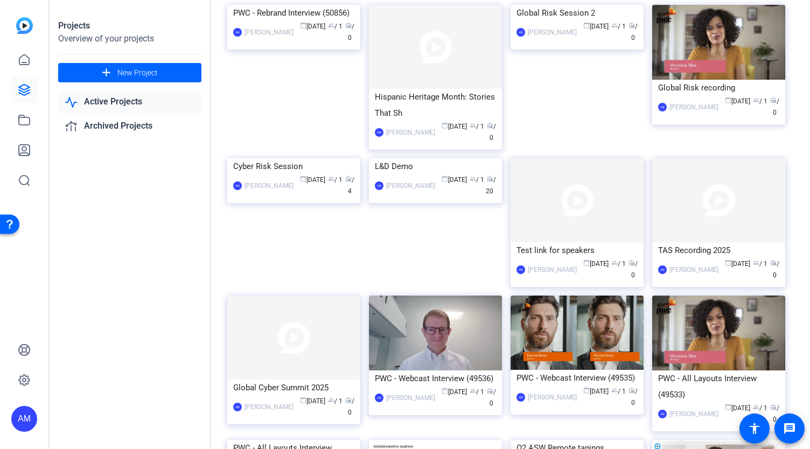
scroll to position [18, 0]
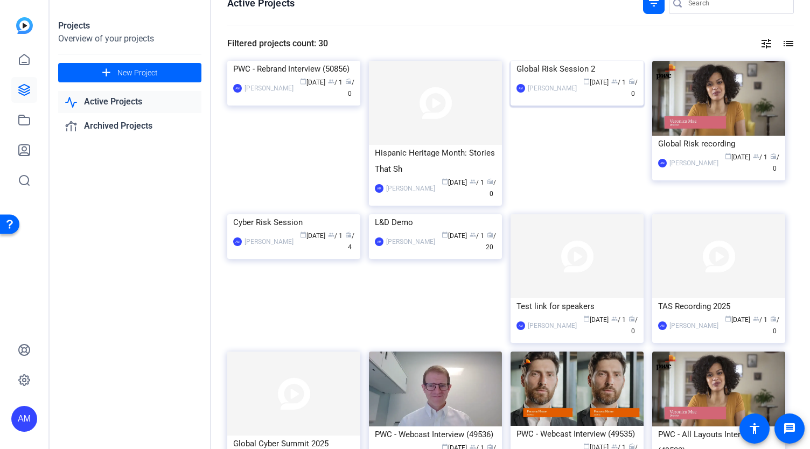
click at [600, 77] on div "Global Risk Session 2" at bounding box center [576, 69] width 121 height 16
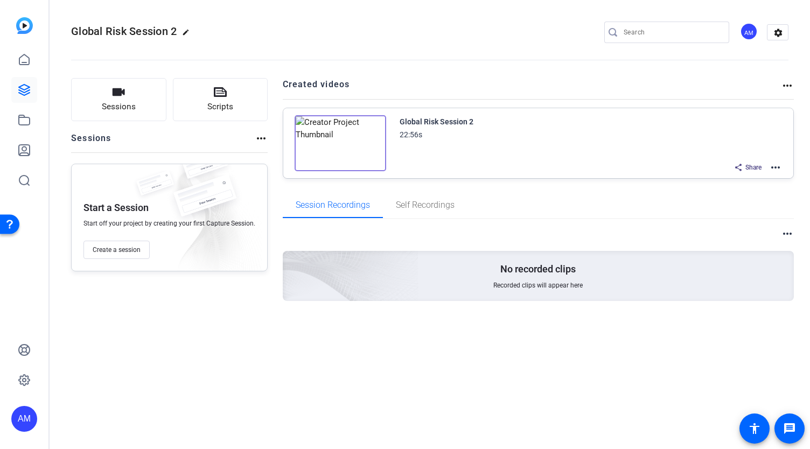
click at [775, 168] on mat-icon "more_horiz" at bounding box center [775, 167] width 13 height 13
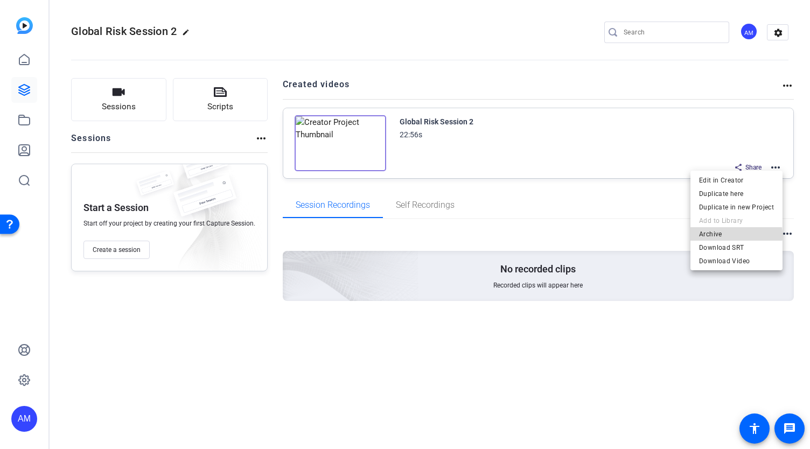
click at [732, 235] on span "Archive" at bounding box center [736, 233] width 75 height 13
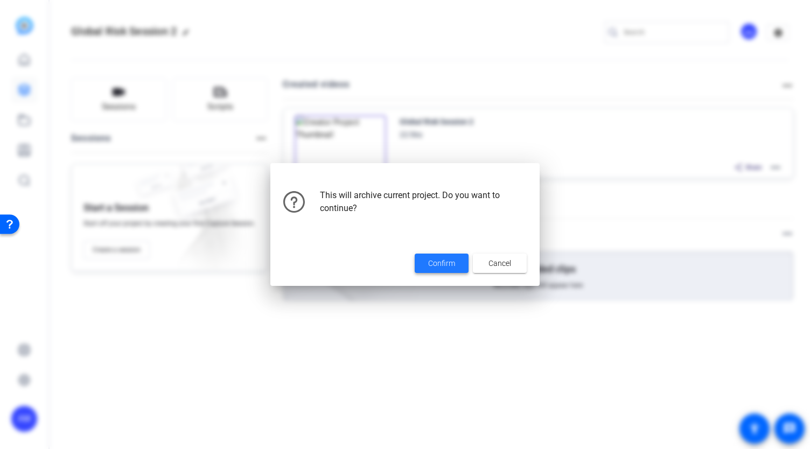
click at [428, 261] on span "Confirm" at bounding box center [441, 263] width 27 height 11
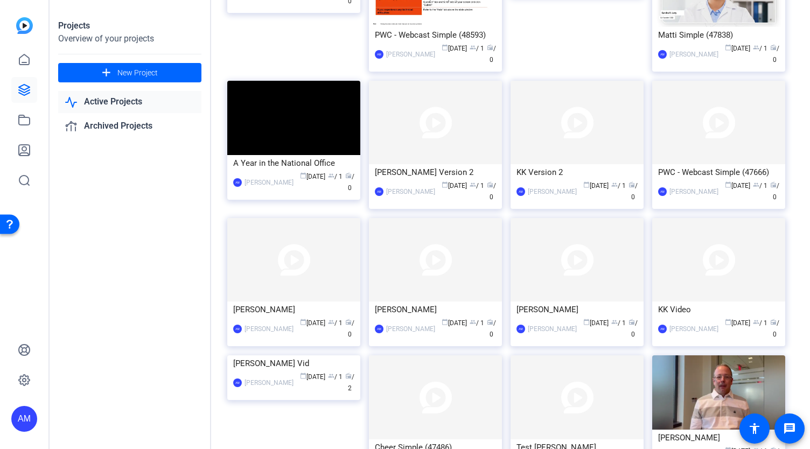
scroll to position [594, 0]
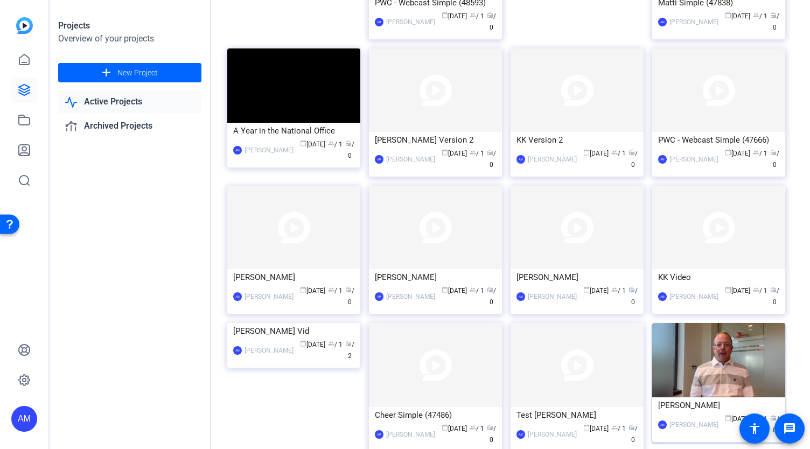
click at [739, 376] on img at bounding box center [718, 360] width 133 height 74
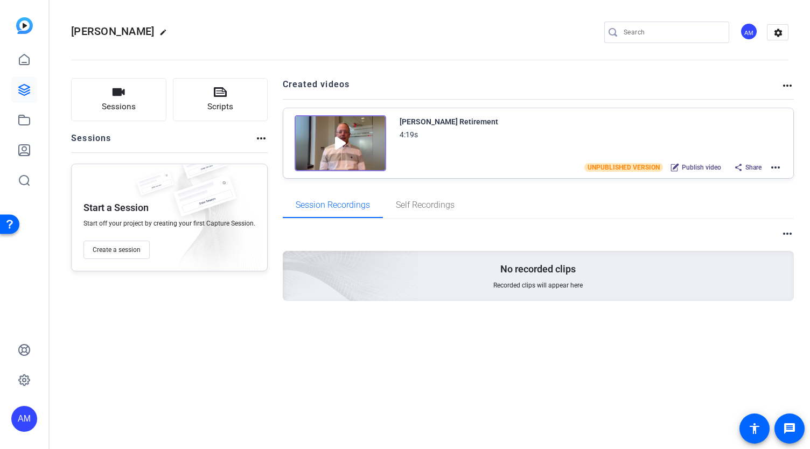
click at [773, 167] on mat-icon "more_horiz" at bounding box center [775, 167] width 13 height 13
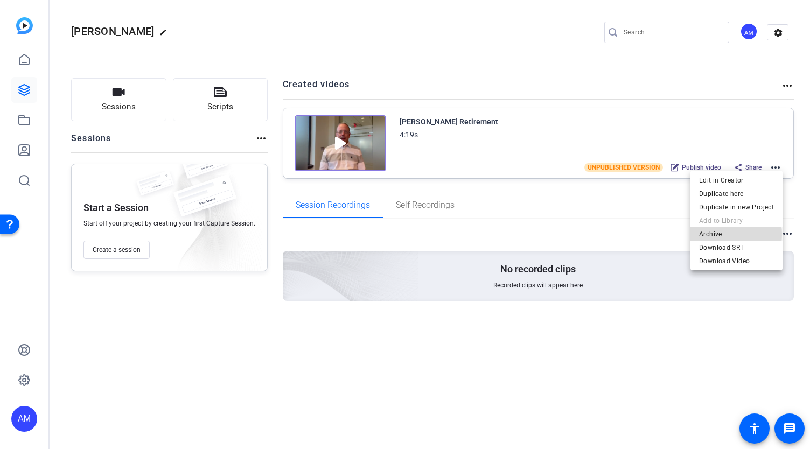
click at [728, 234] on span "Archive" at bounding box center [736, 233] width 75 height 13
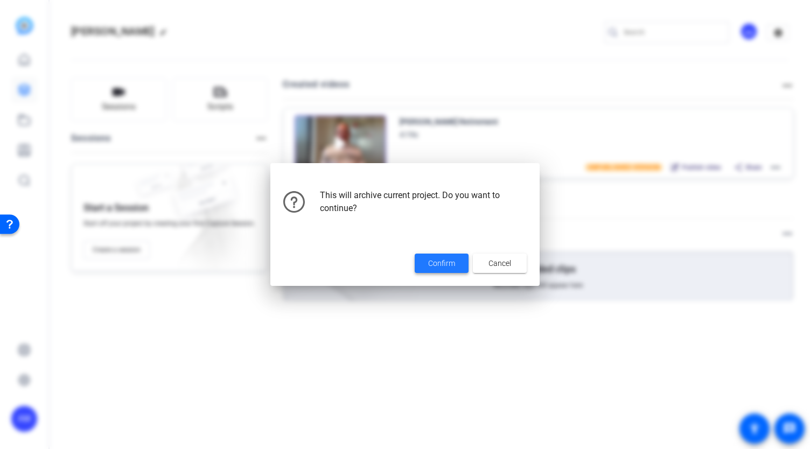
click at [443, 262] on span "Confirm" at bounding box center [441, 263] width 27 height 11
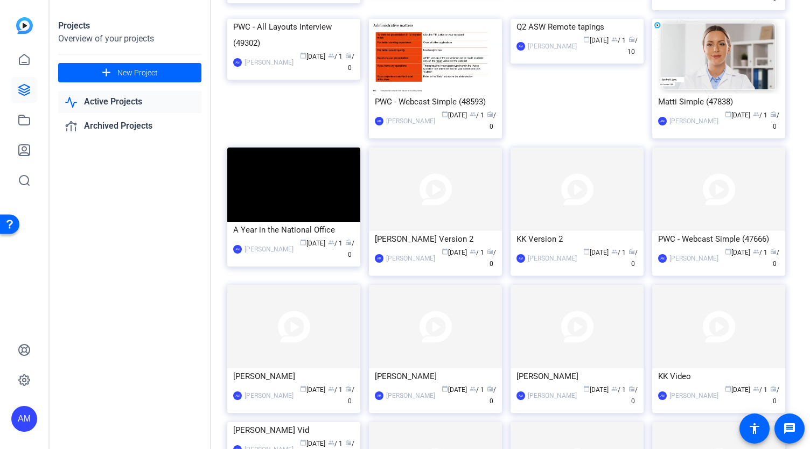
scroll to position [609, 0]
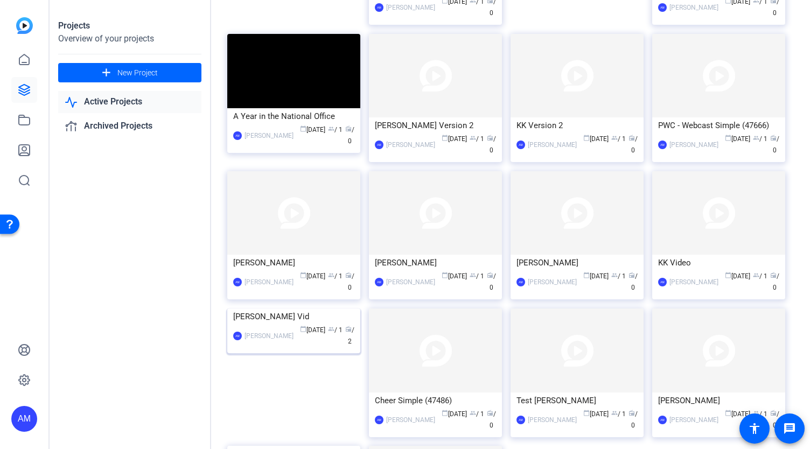
click at [335, 308] on img at bounding box center [293, 308] width 133 height 0
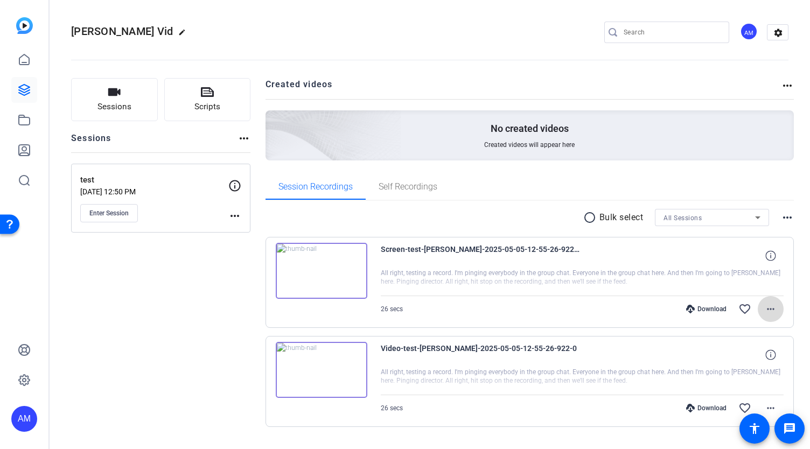
click at [764, 313] on mat-icon "more_horiz" at bounding box center [770, 309] width 13 height 13
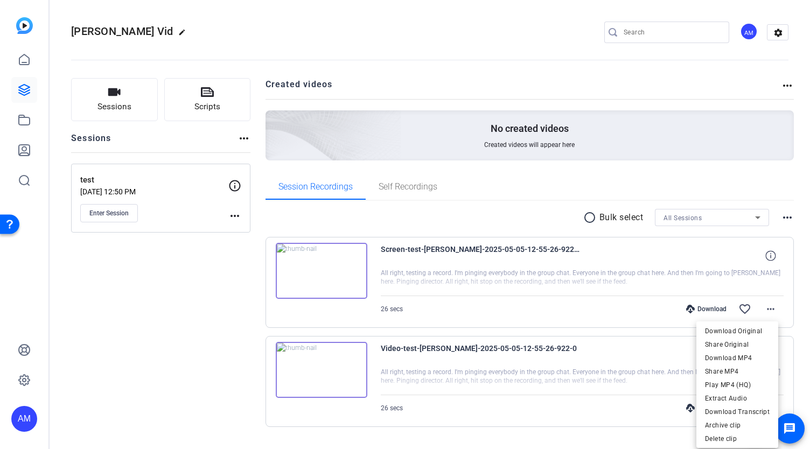
click at [589, 430] on div at bounding box center [405, 224] width 810 height 449
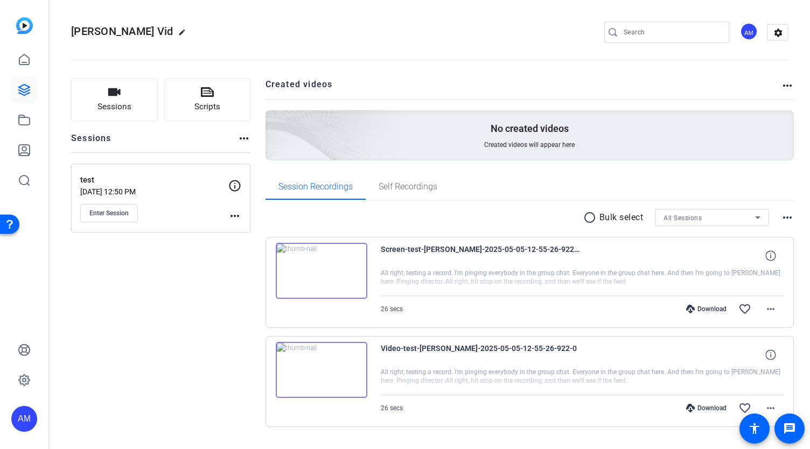
scroll to position [25, 0]
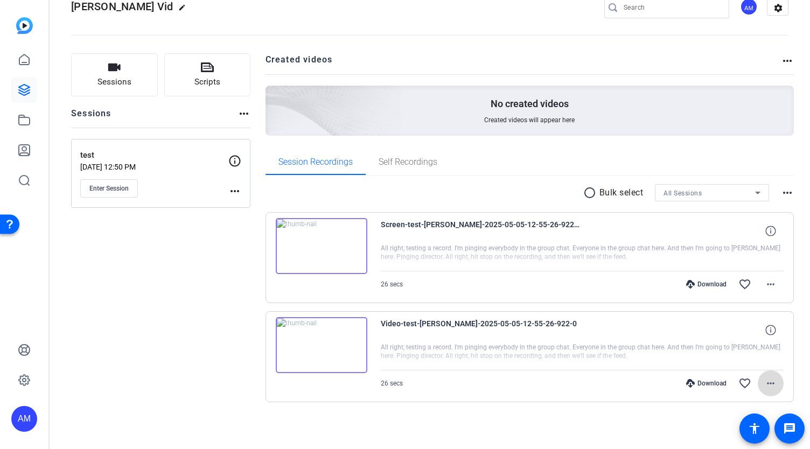
click at [764, 382] on mat-icon "more_horiz" at bounding box center [770, 383] width 13 height 13
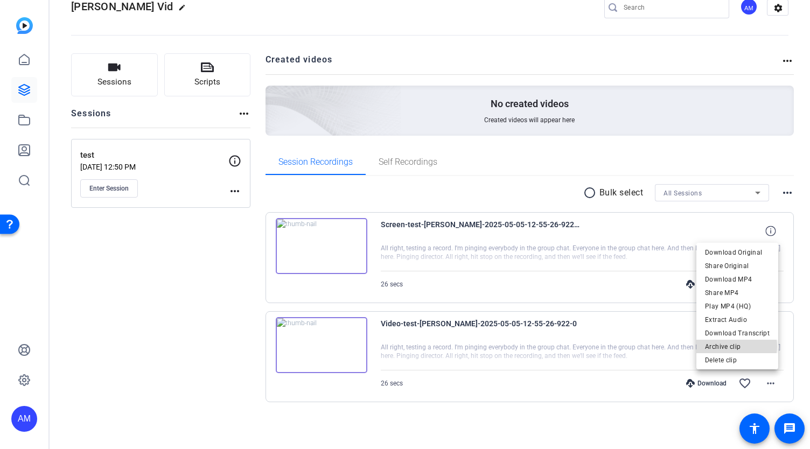
click at [736, 346] on span "Archive clip" at bounding box center [737, 346] width 65 height 13
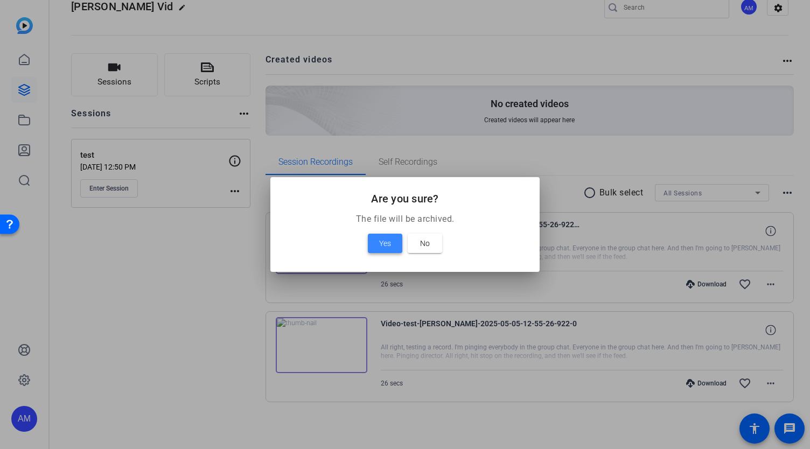
click at [379, 245] on span "Yes" at bounding box center [385, 243] width 12 height 13
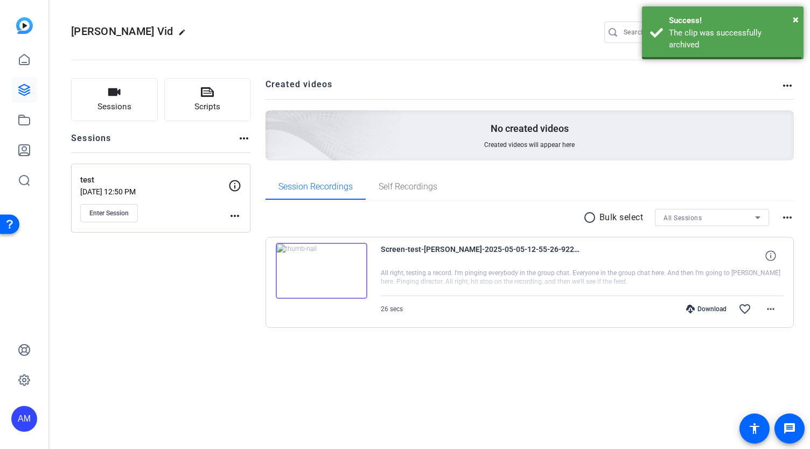
scroll to position [0, 0]
click at [771, 311] on mat-icon "more_horiz" at bounding box center [770, 309] width 13 height 13
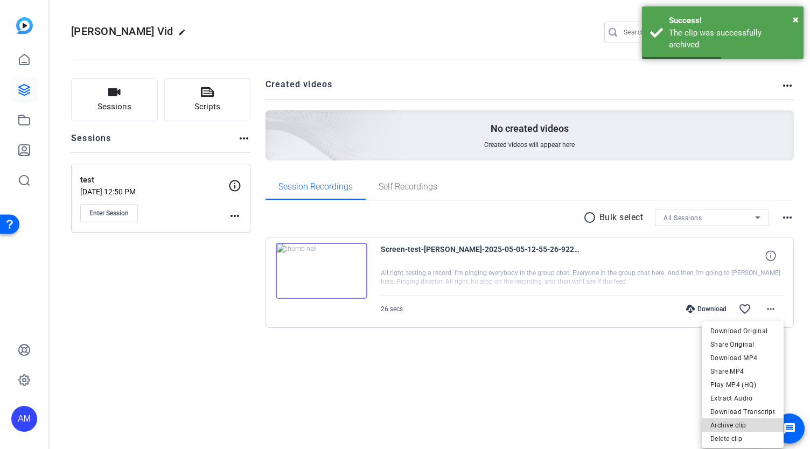
click at [744, 426] on span "Archive clip" at bounding box center [742, 425] width 65 height 13
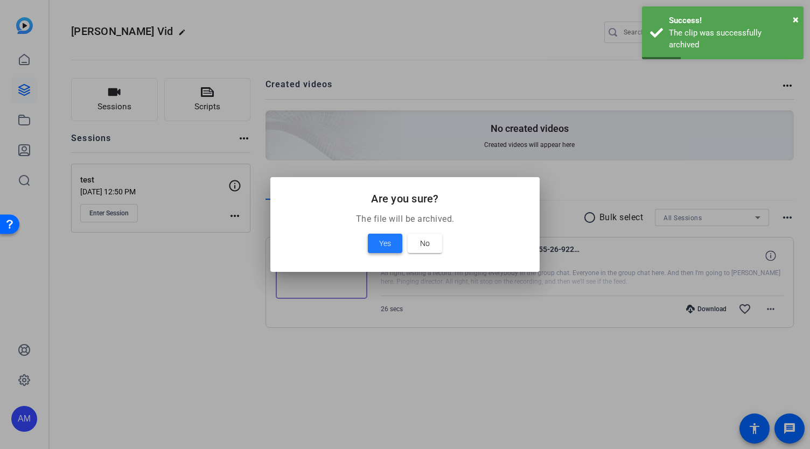
click at [385, 240] on span "Yes" at bounding box center [385, 243] width 12 height 13
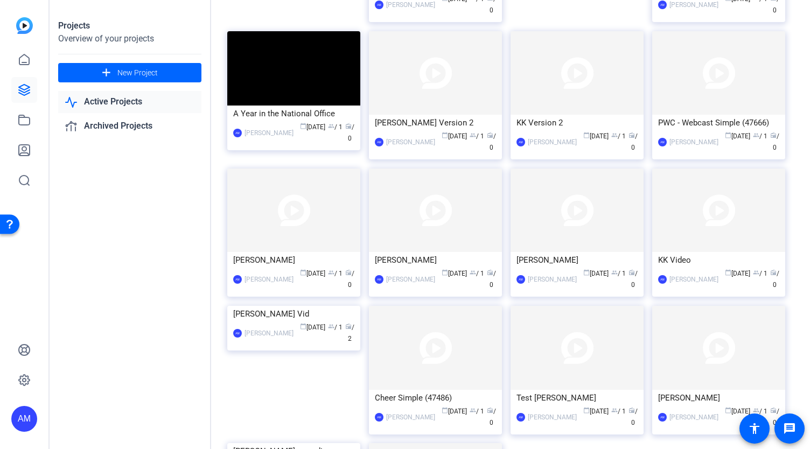
scroll to position [627, 0]
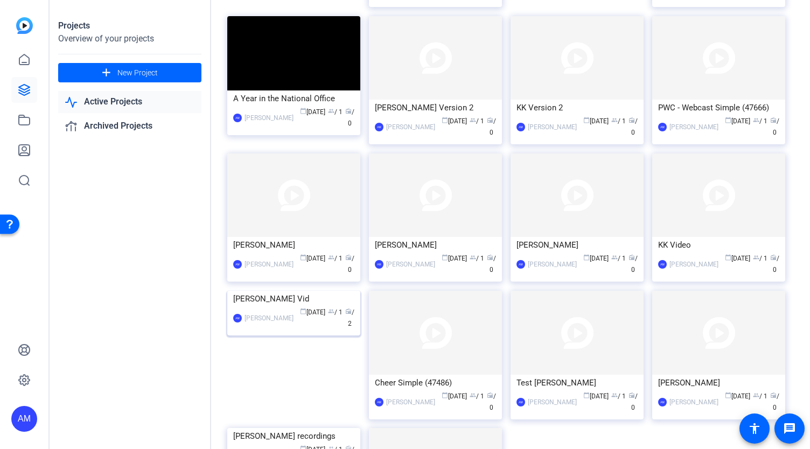
click at [311, 291] on img at bounding box center [293, 291] width 133 height 0
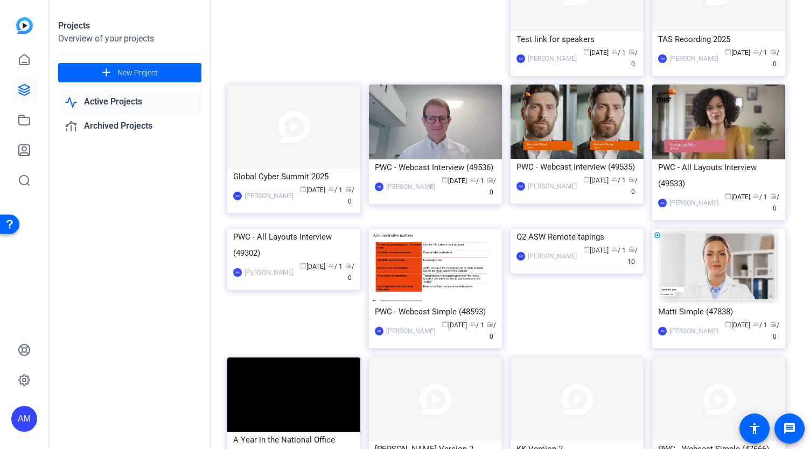
scroll to position [352, 0]
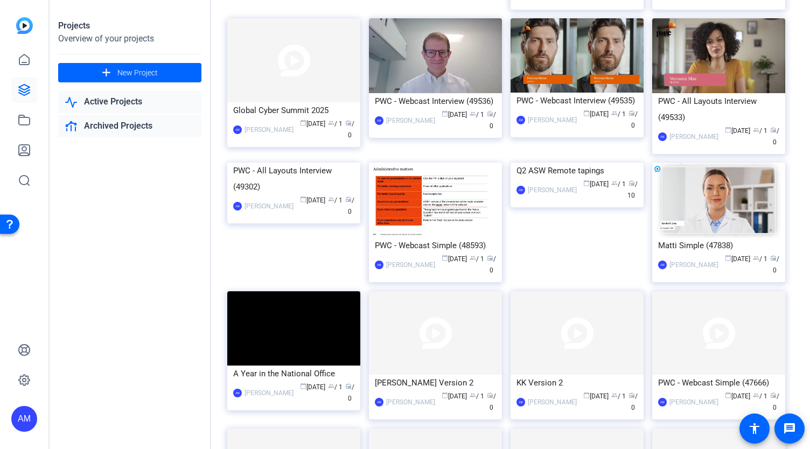
click at [123, 126] on link "Archived Projects" at bounding box center [129, 126] width 143 height 22
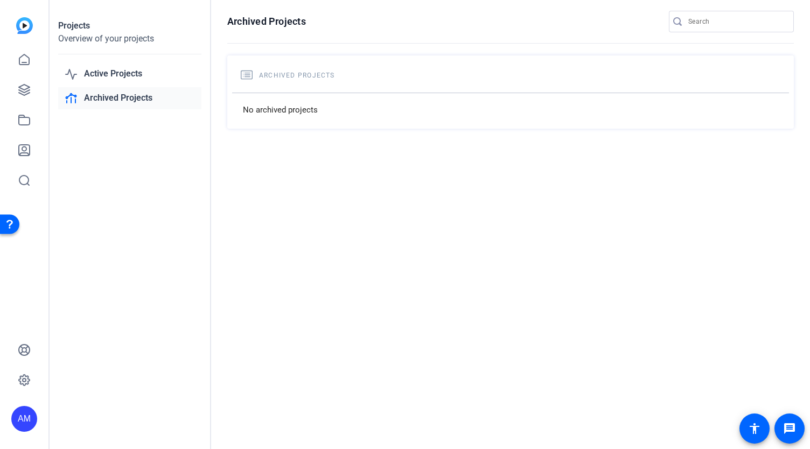
click at [300, 172] on div "Archived Projects Archived Projects No archived projects" at bounding box center [510, 224] width 599 height 449
drag, startPoint x: 300, startPoint y: 172, endPoint x: 286, endPoint y: 138, distance: 37.2
click at [22, 61] on icon at bounding box center [24, 59] width 13 height 13
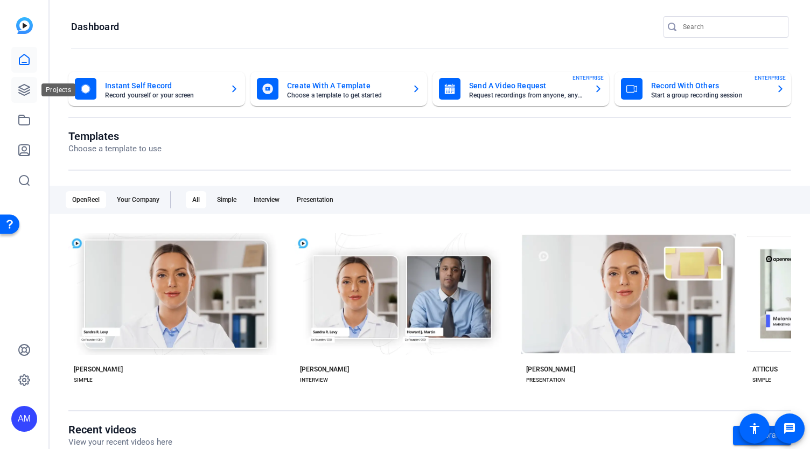
click at [15, 87] on link at bounding box center [24, 90] width 26 height 26
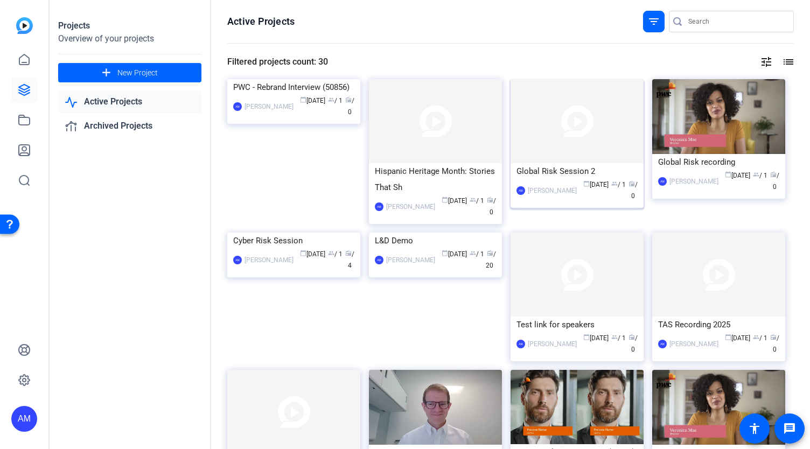
click at [615, 164] on div "Global Risk Session 2" at bounding box center [576, 171] width 121 height 16
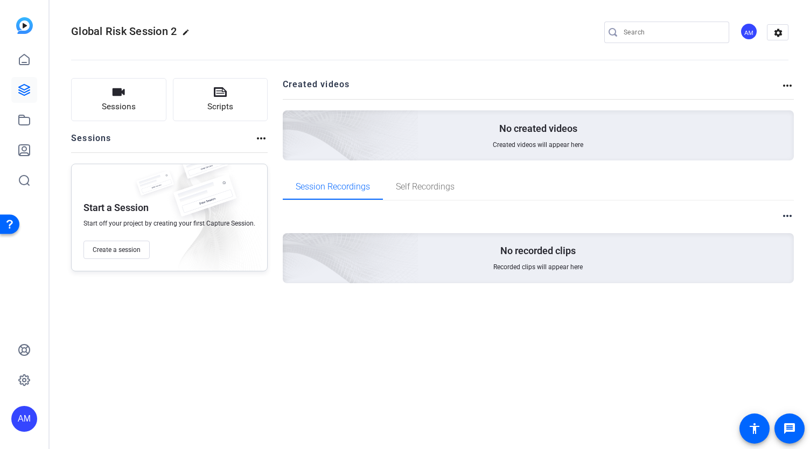
click at [787, 83] on mat-icon "more_horiz" at bounding box center [787, 85] width 13 height 13
click at [641, 90] on div at bounding box center [405, 224] width 810 height 449
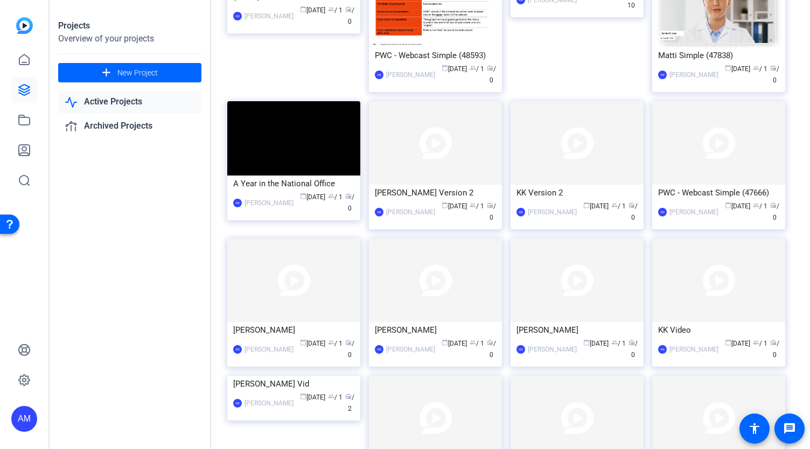
scroll to position [540, 0]
